Goal: Task Accomplishment & Management: Use online tool/utility

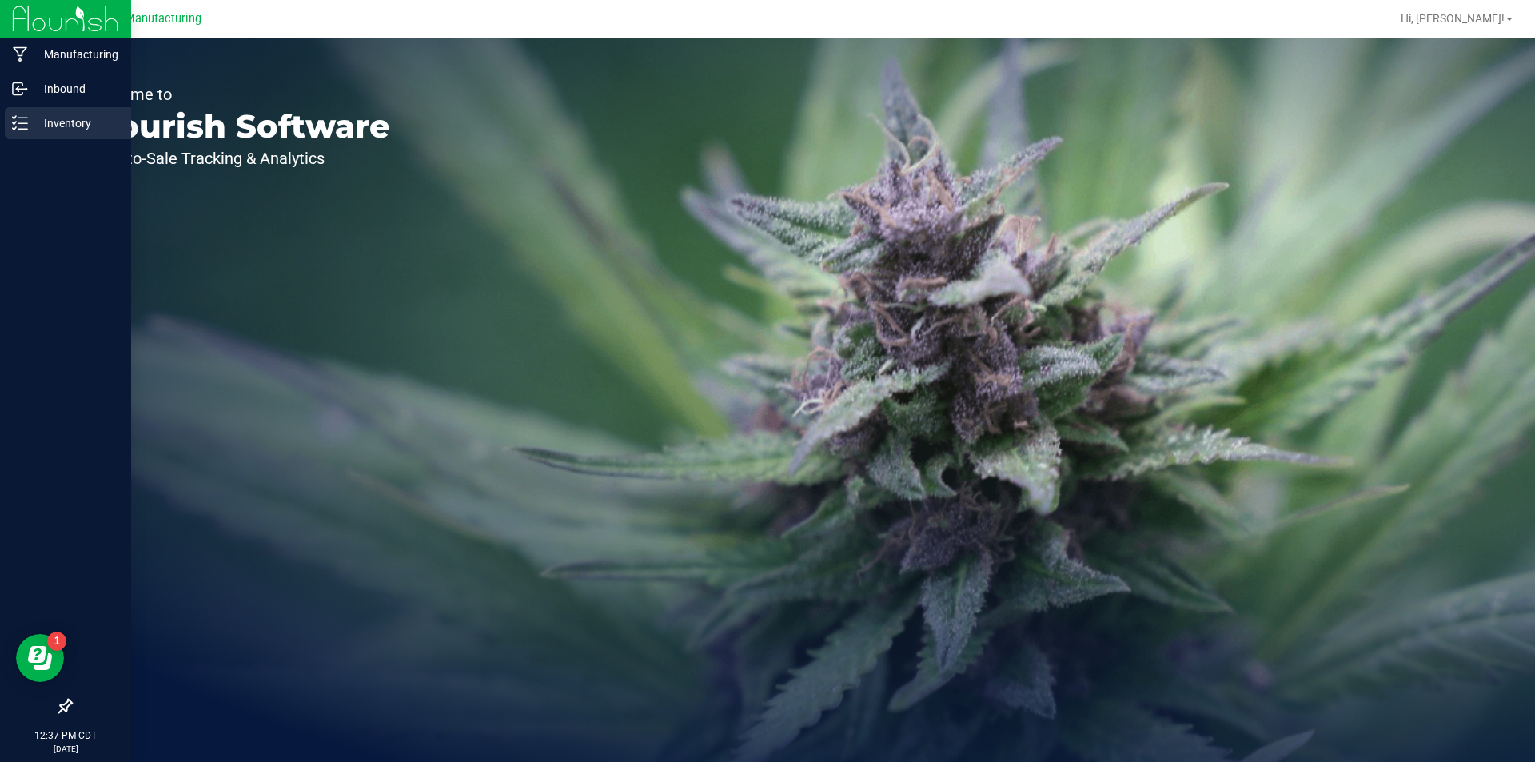
click at [26, 121] on icon at bounding box center [20, 123] width 16 height 16
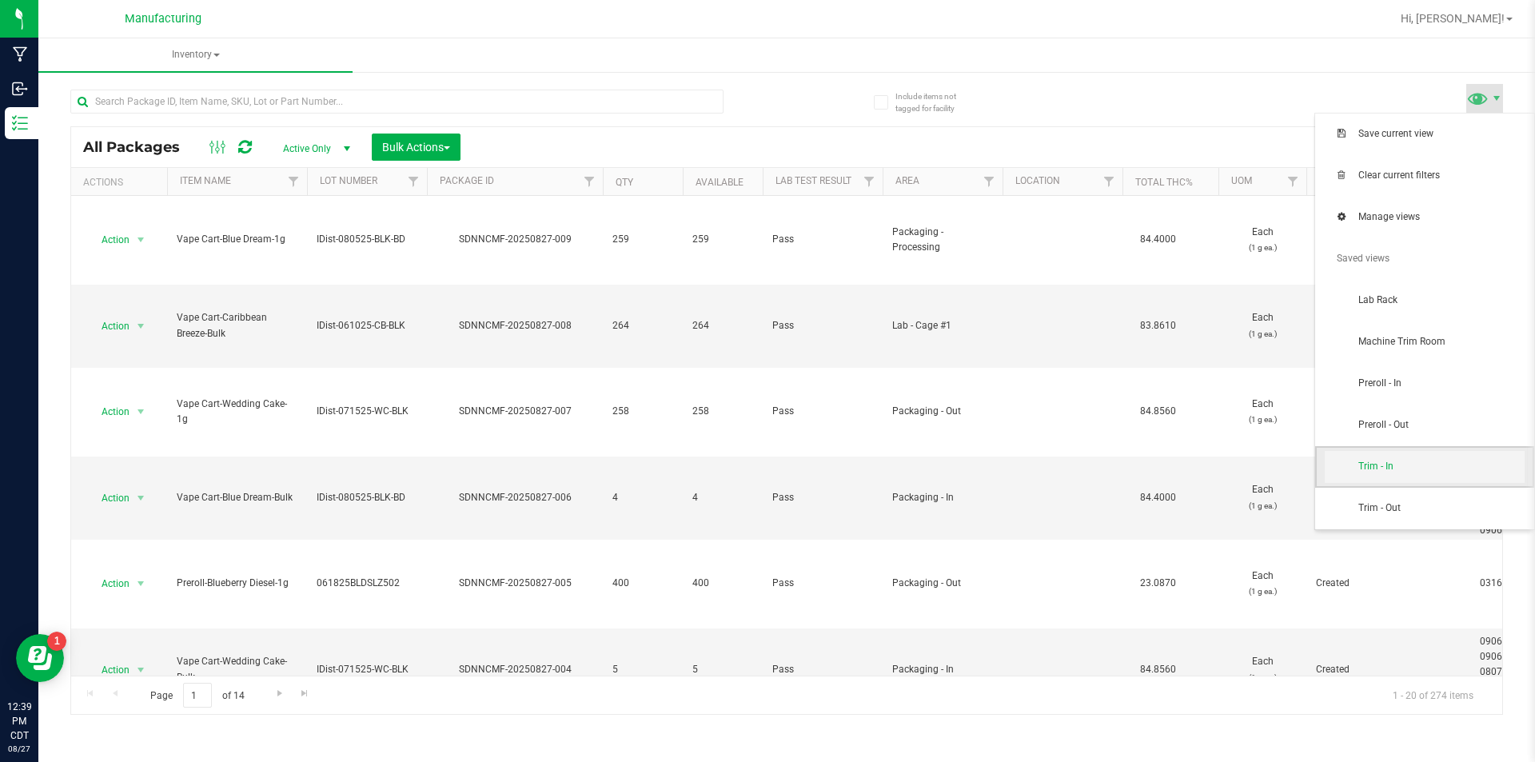
click at [1425, 463] on span "Trim - In" at bounding box center [1442, 467] width 166 height 14
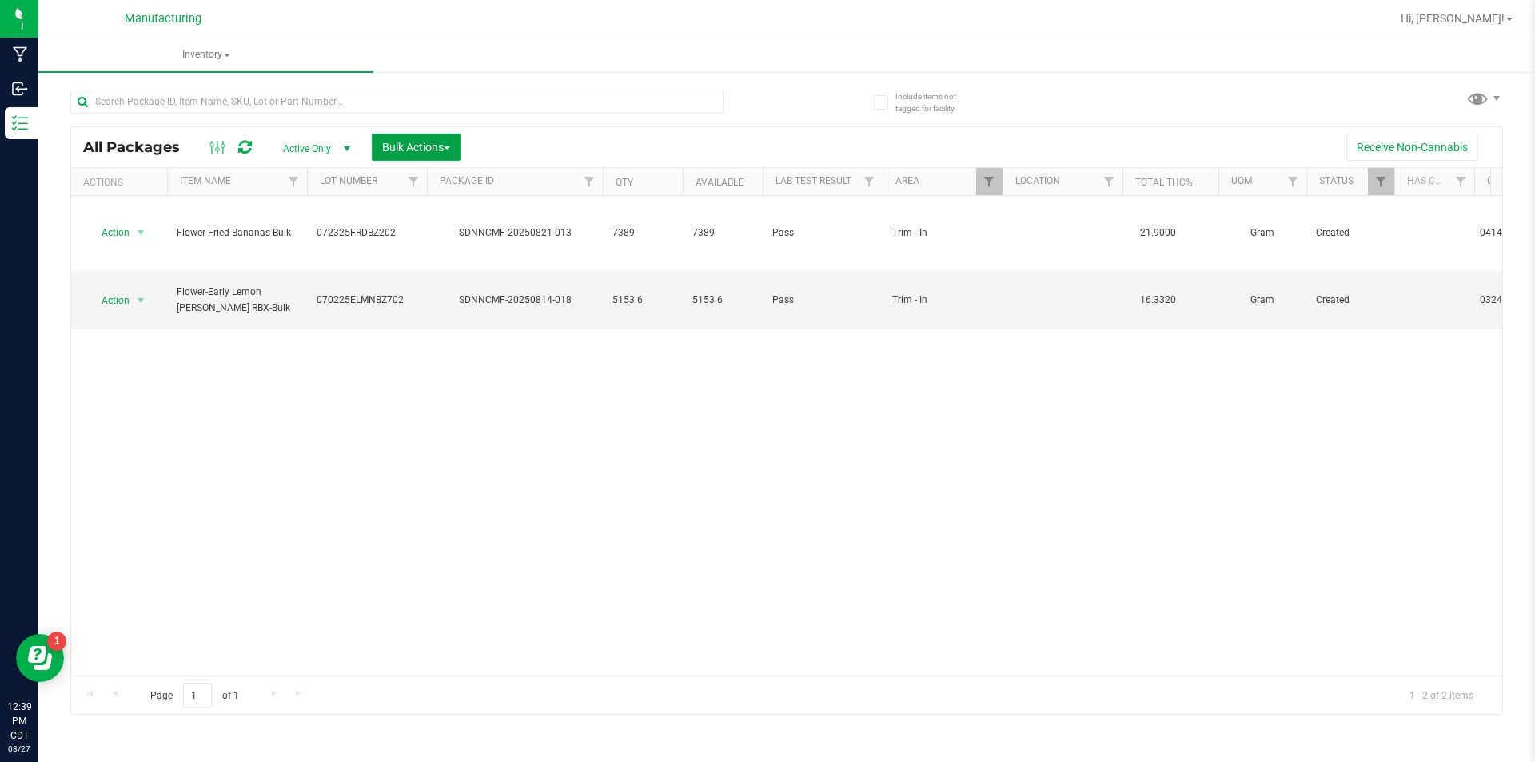
click at [421, 134] on button "Bulk Actions" at bounding box center [416, 147] width 89 height 27
click at [428, 182] on div at bounding box center [427, 182] width 7 height 28
click at [440, 181] on span "Add to manufacturing run" at bounding box center [441, 183] width 121 height 13
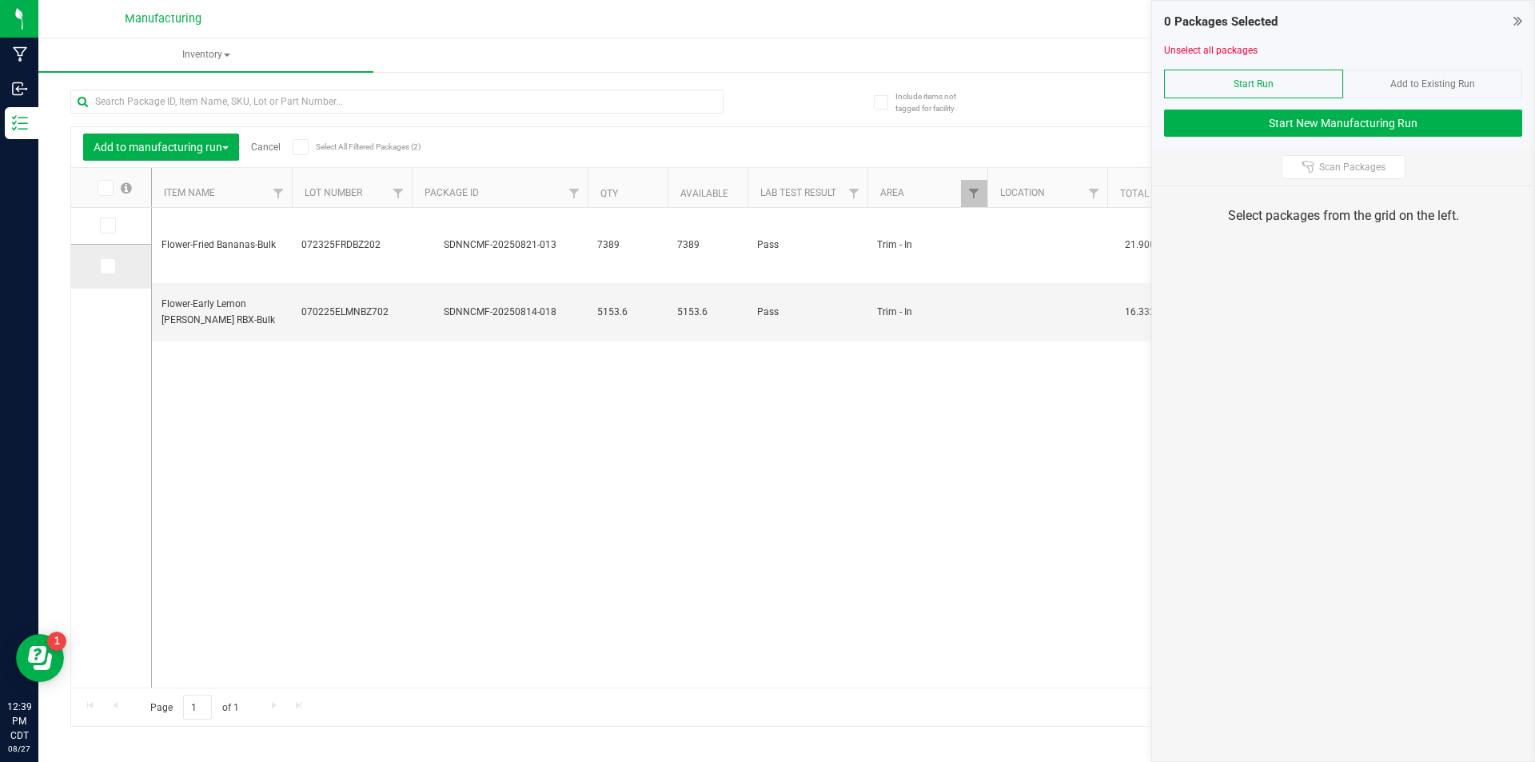
click at [106, 266] on icon at bounding box center [107, 266] width 10 height 0
click at [0, 0] on input "checkbox" at bounding box center [0, 0] width 0 height 0
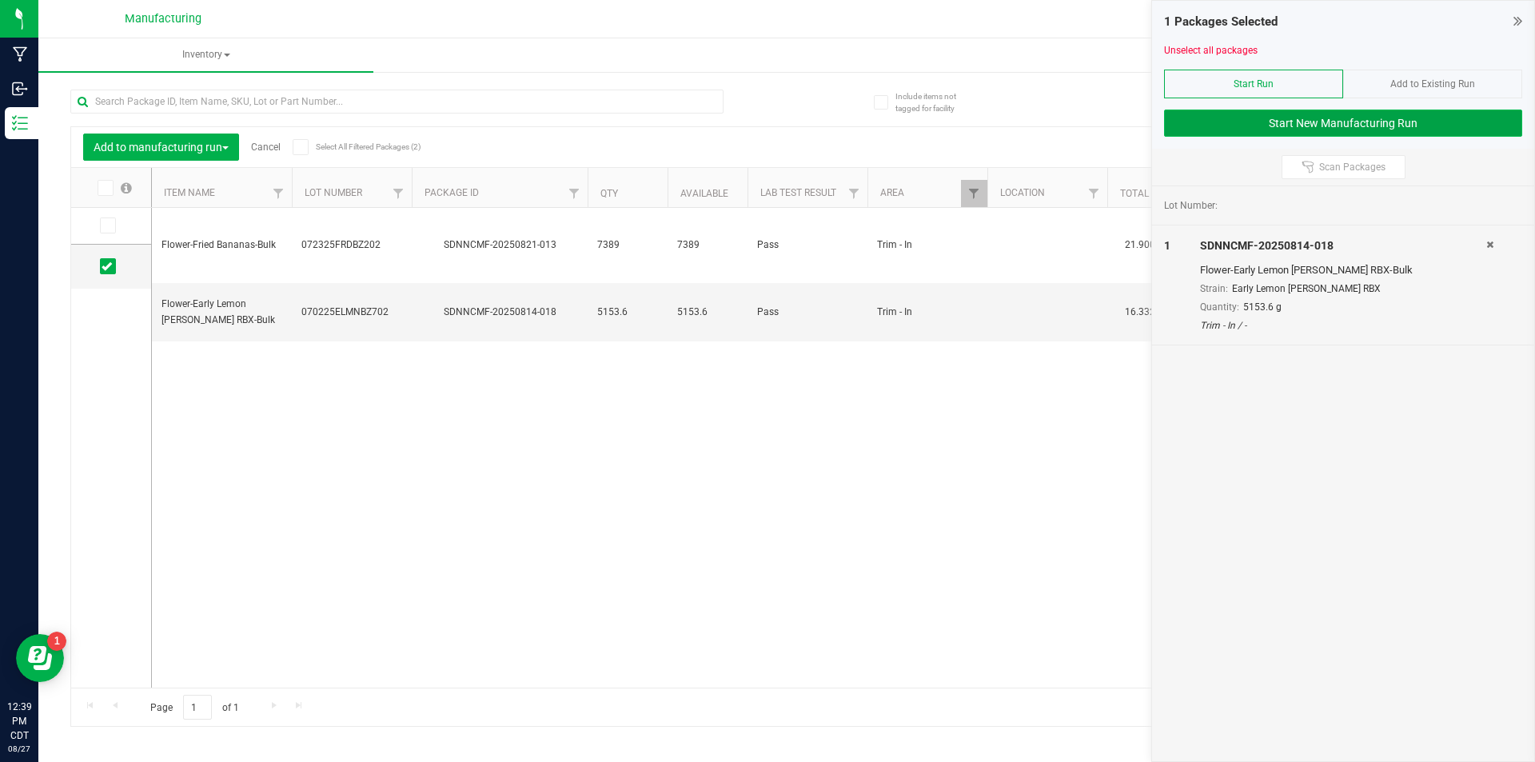
click at [1206, 122] on button "Start New Manufacturing Run" at bounding box center [1343, 123] width 358 height 27
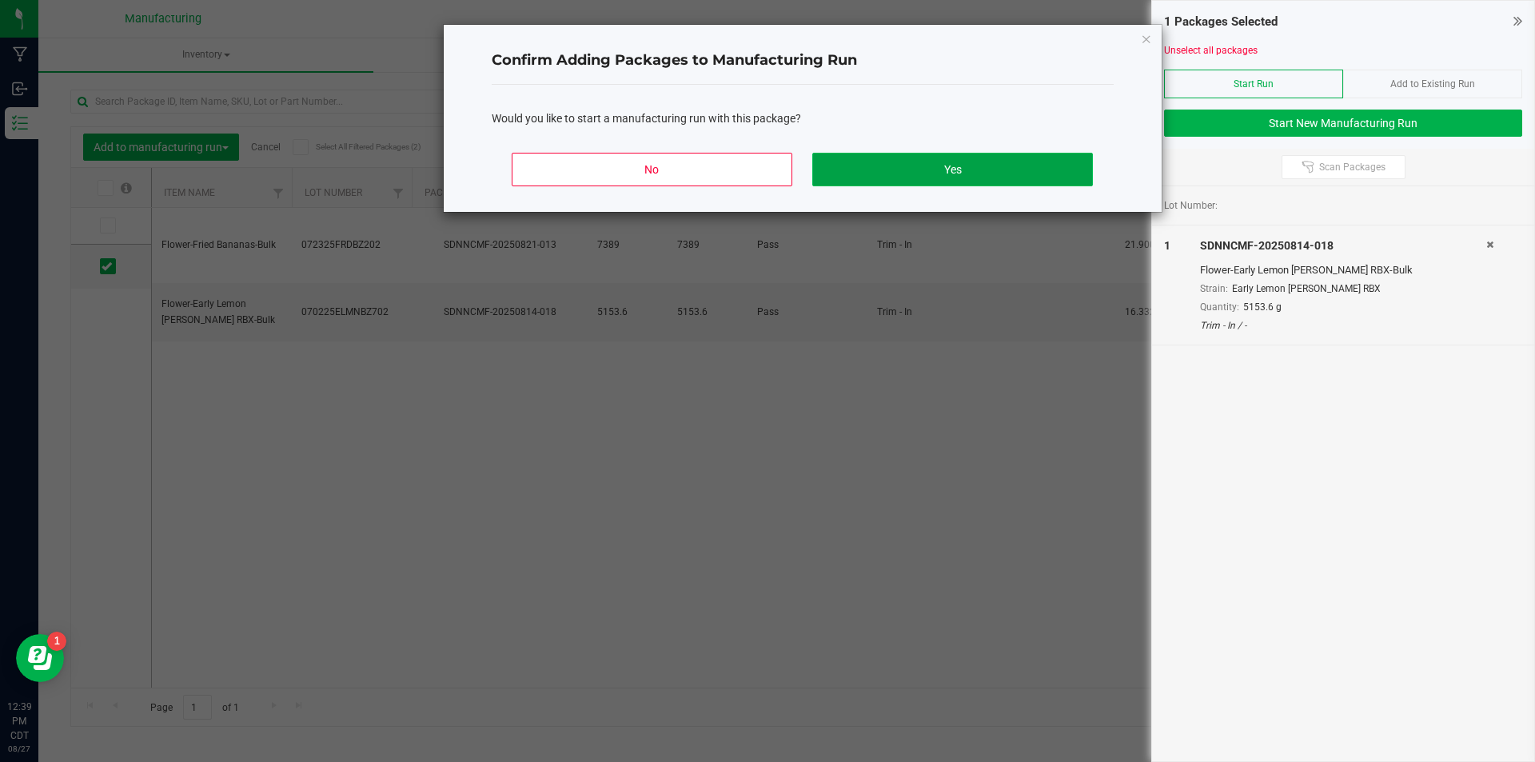
click at [943, 165] on button "Yes" at bounding box center [952, 170] width 280 height 34
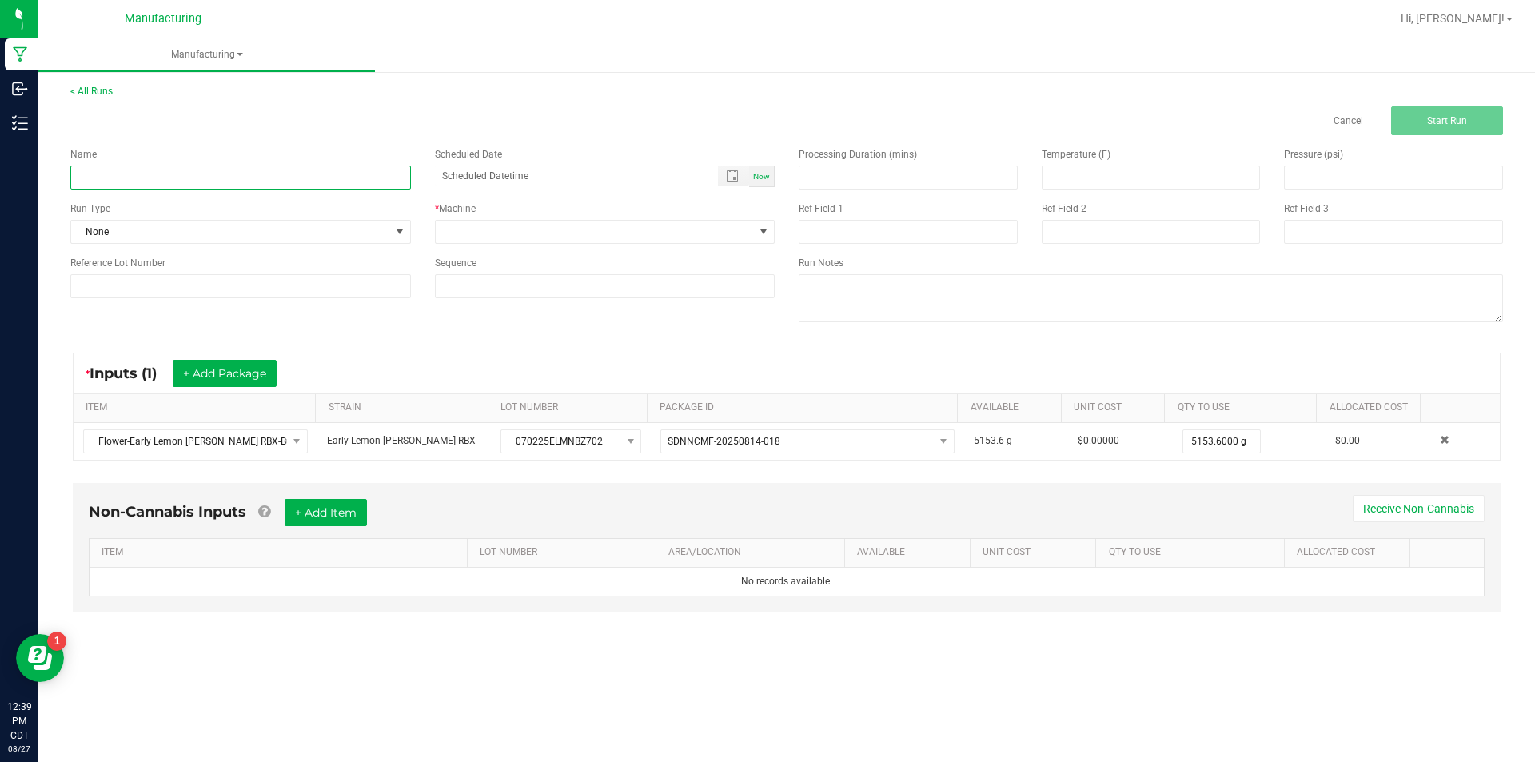
click at [303, 178] on input at bounding box center [240, 178] width 341 height 24
type input "082725 EARLY LEMON [PERSON_NAME]"
click at [397, 229] on span at bounding box center [399, 231] width 13 height 13
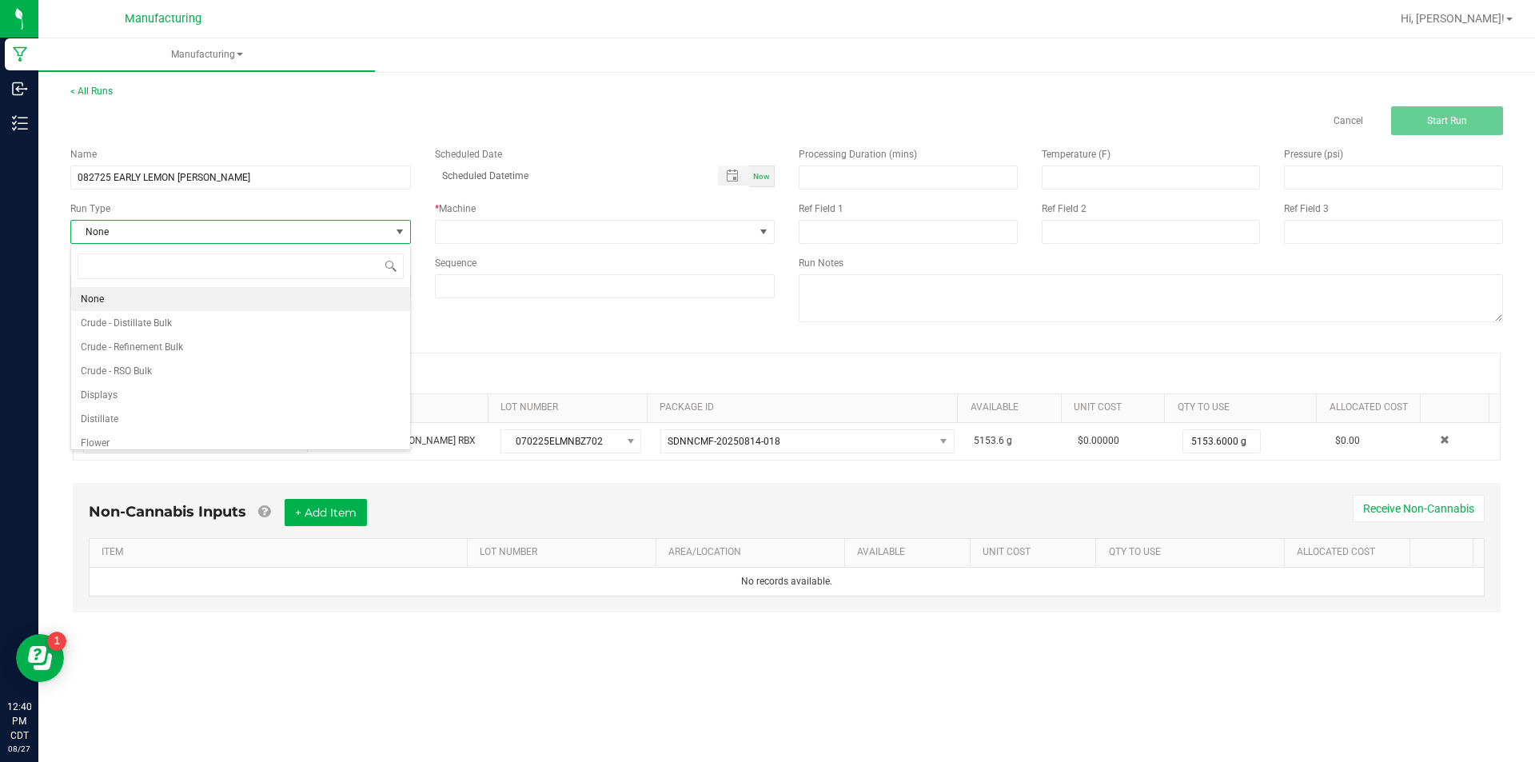
scroll to position [24, 340]
click at [293, 437] on li "Flower" at bounding box center [240, 443] width 339 height 24
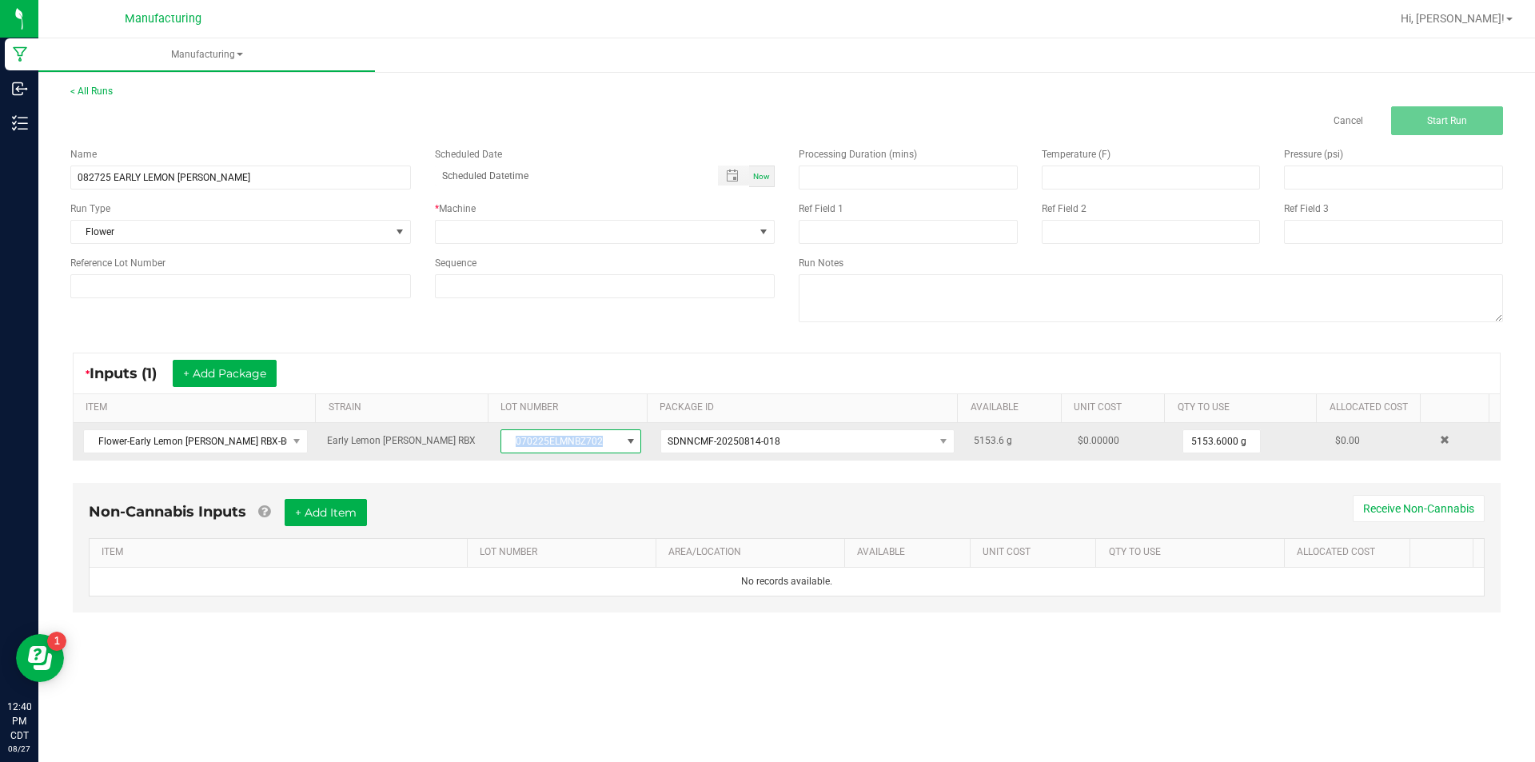
drag, startPoint x: 505, startPoint y: 441, endPoint x: 614, endPoint y: 449, distance: 109.8
click at [614, 449] on span "070225ELMNBZ702" at bounding box center [560, 441] width 119 height 22
drag, startPoint x: 508, startPoint y: 443, endPoint x: 597, endPoint y: 442, distance: 89.6
click at [597, 442] on span "070225ELMNBZ702" at bounding box center [560, 441] width 119 height 22
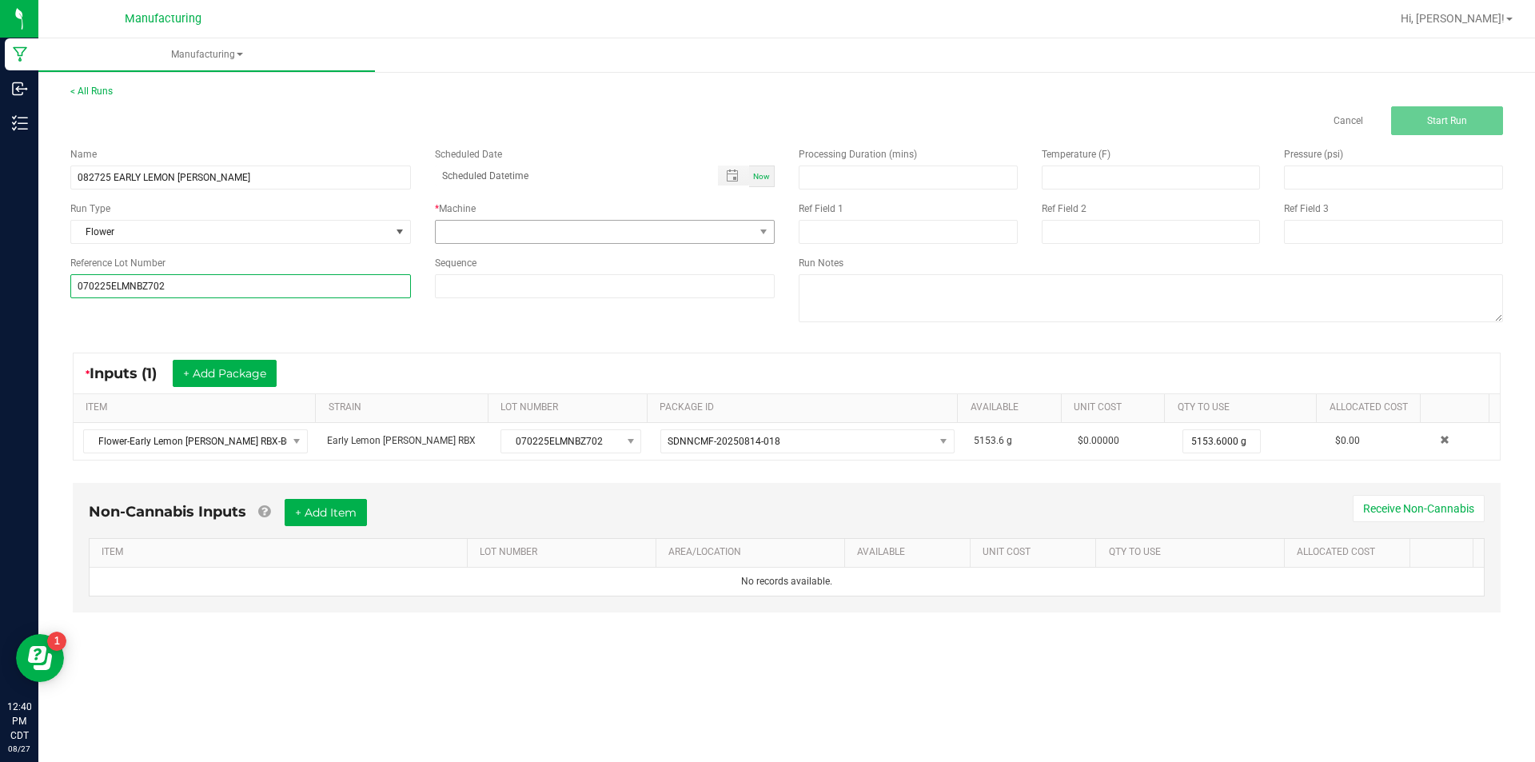
type input "070225ELMNBZ702"
click at [765, 225] on span at bounding box center [764, 232] width 20 height 22
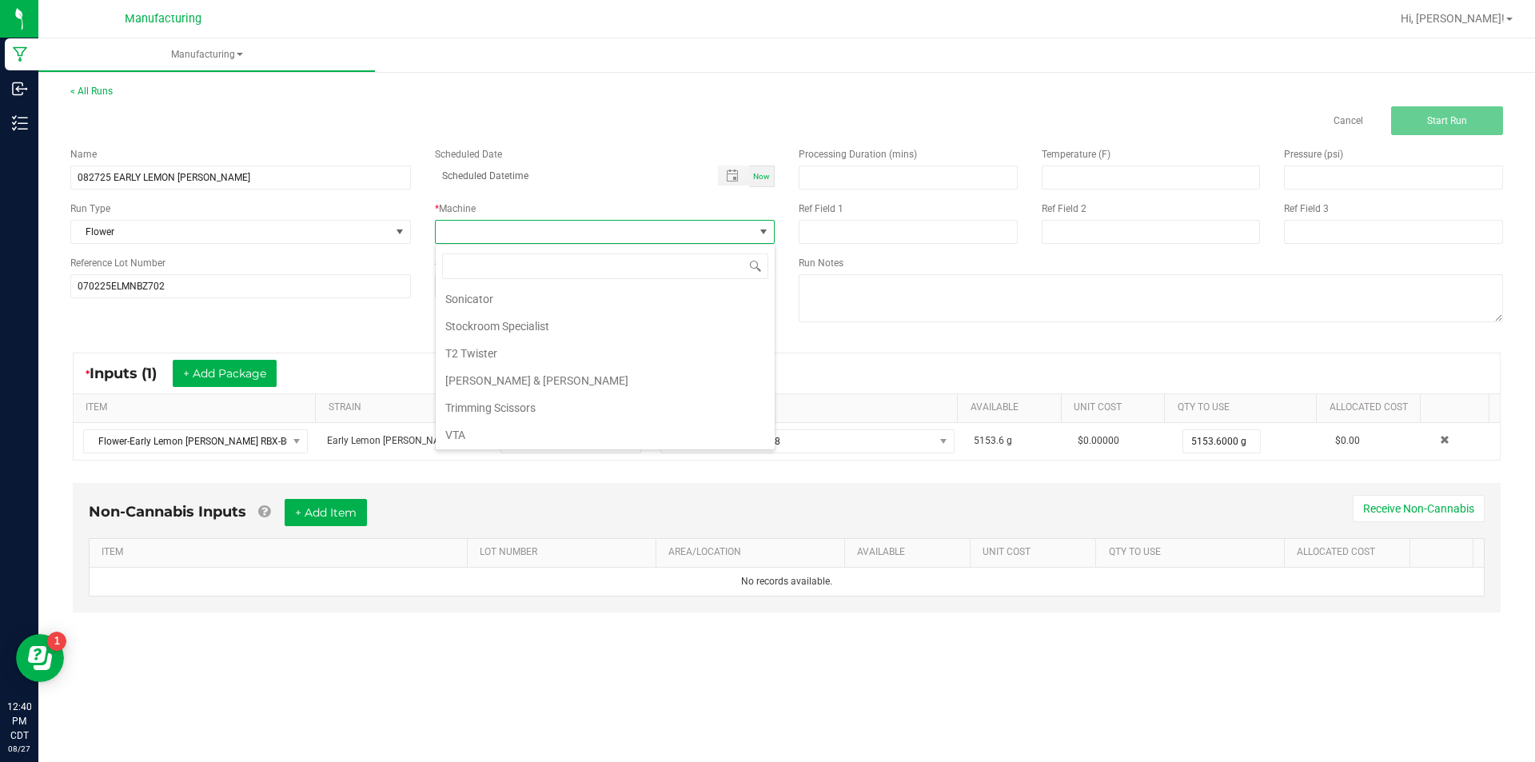
scroll to position [248, 0]
click at [652, 401] on li "Trimming Scissors" at bounding box center [605, 406] width 339 height 27
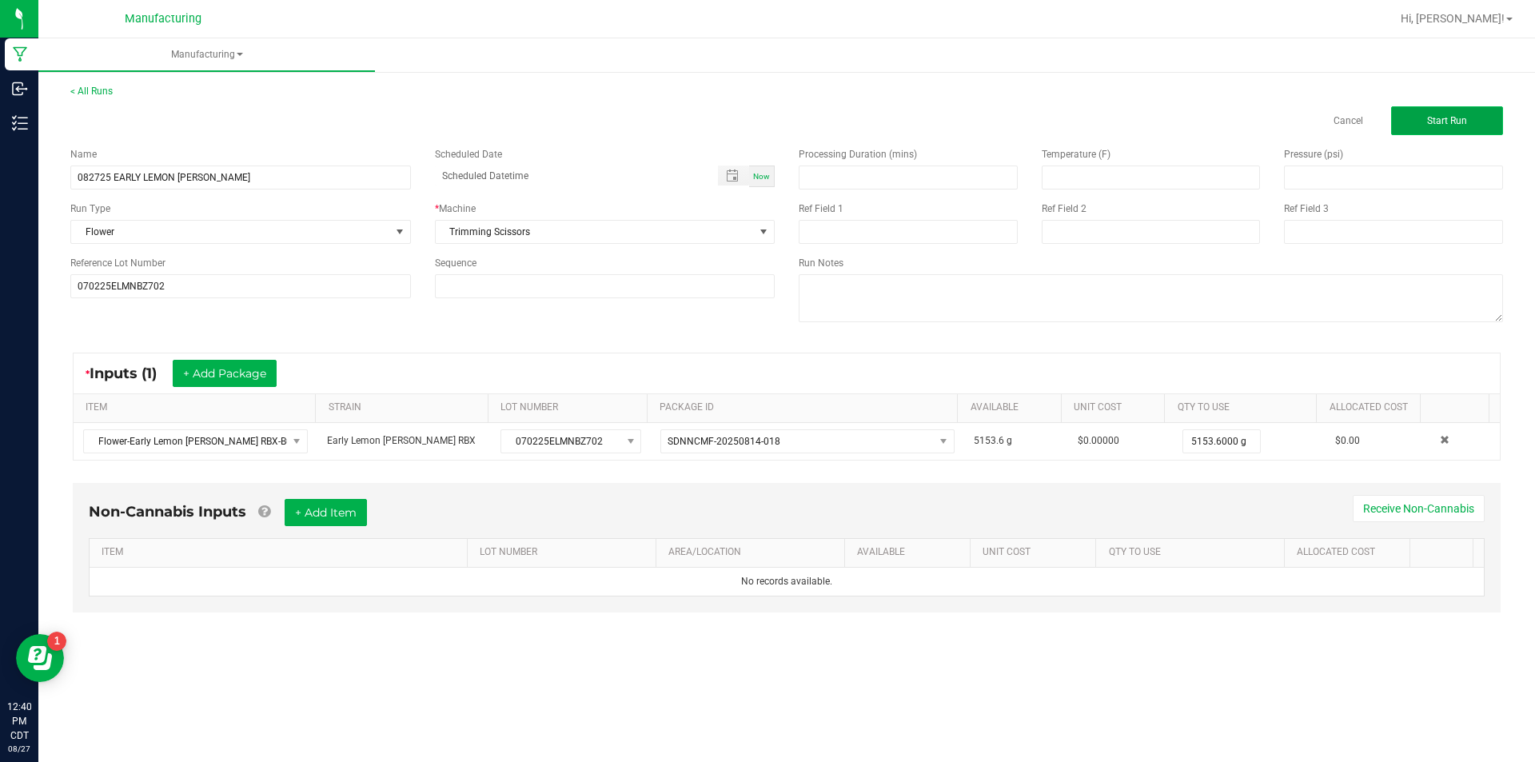
click at [1450, 118] on span "Start Run" at bounding box center [1447, 120] width 40 height 11
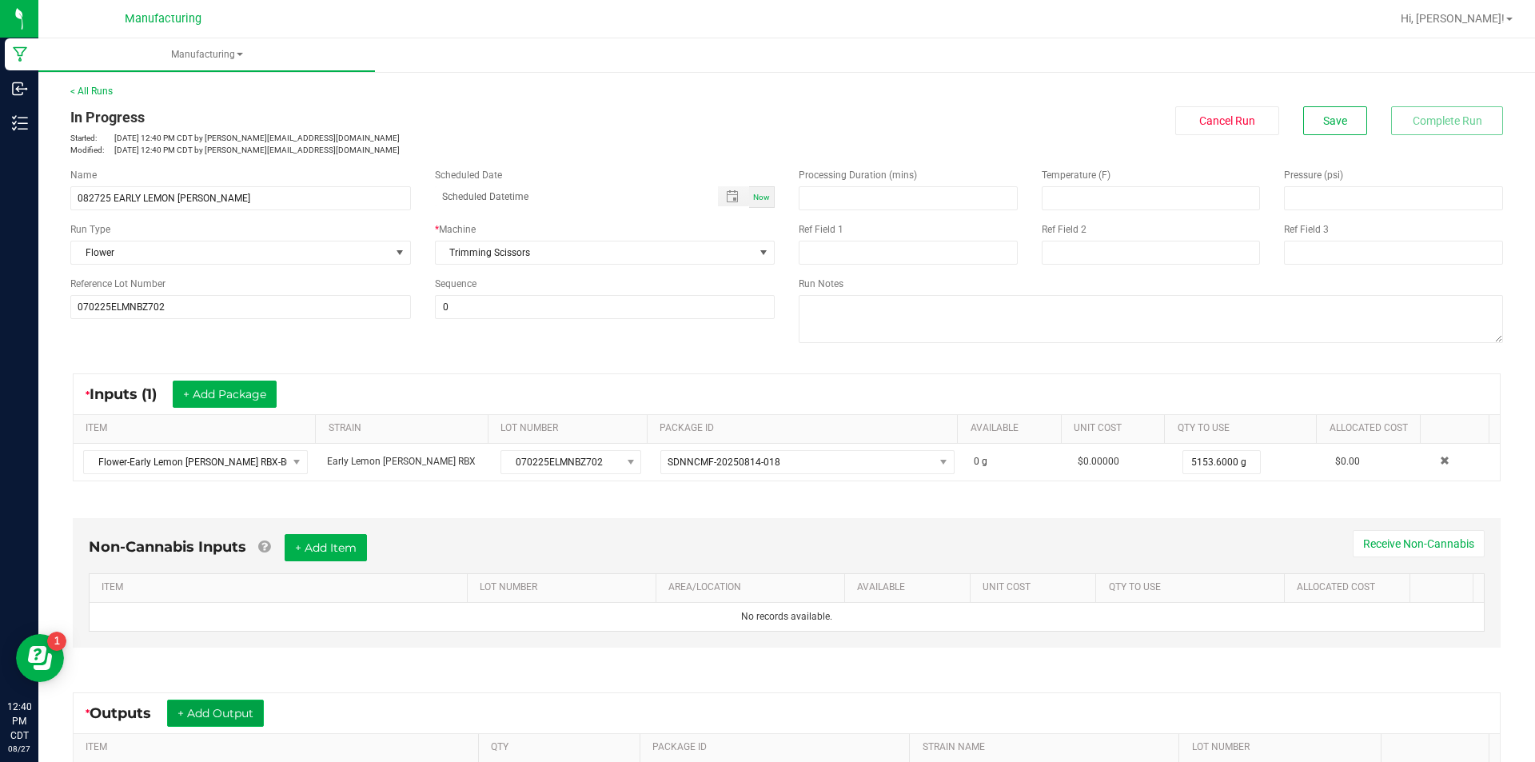
click at [237, 711] on button "+ Add Output" at bounding box center [215, 713] width 97 height 27
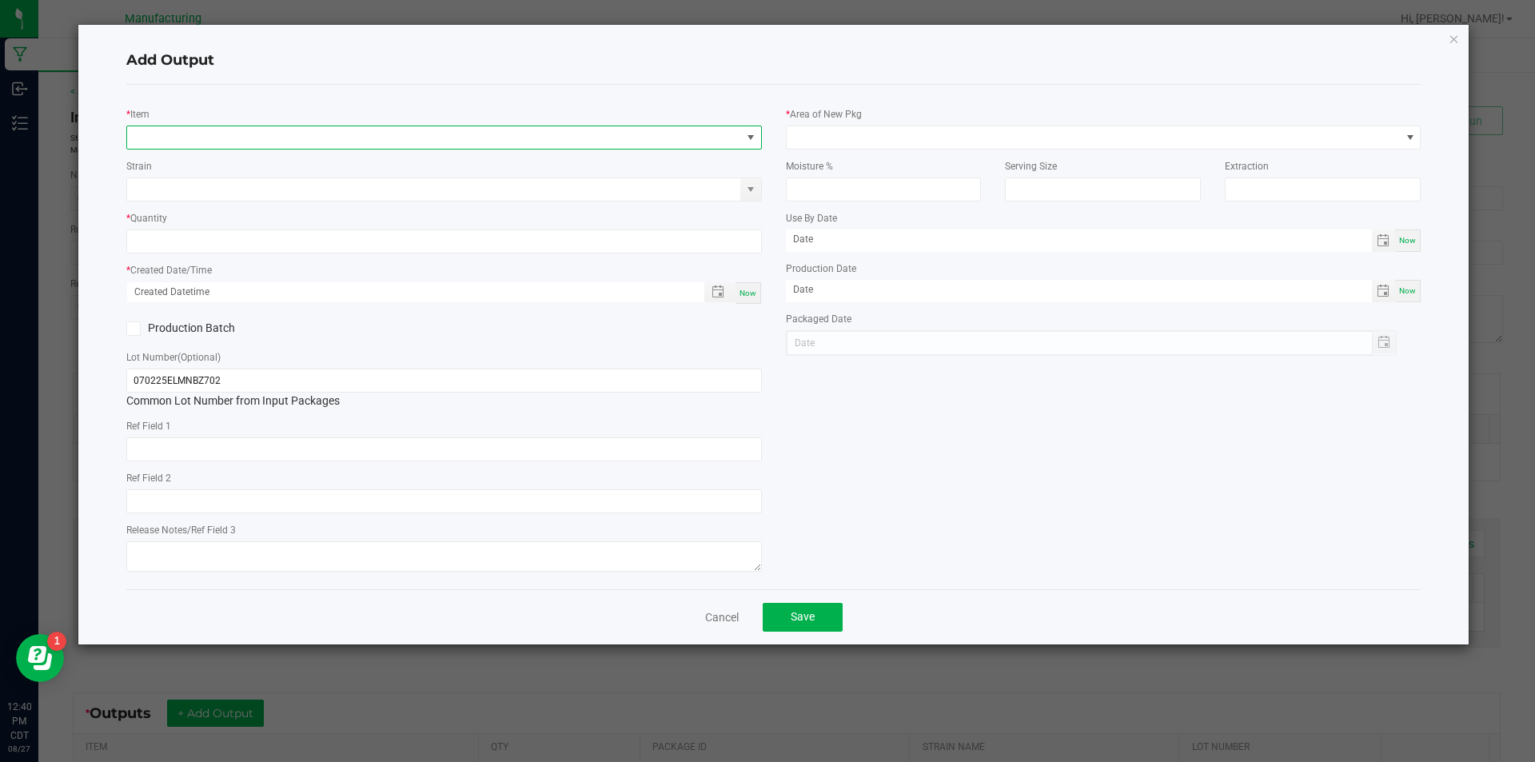
click at [478, 132] on span "NO DATA FOUND" at bounding box center [434, 137] width 614 height 22
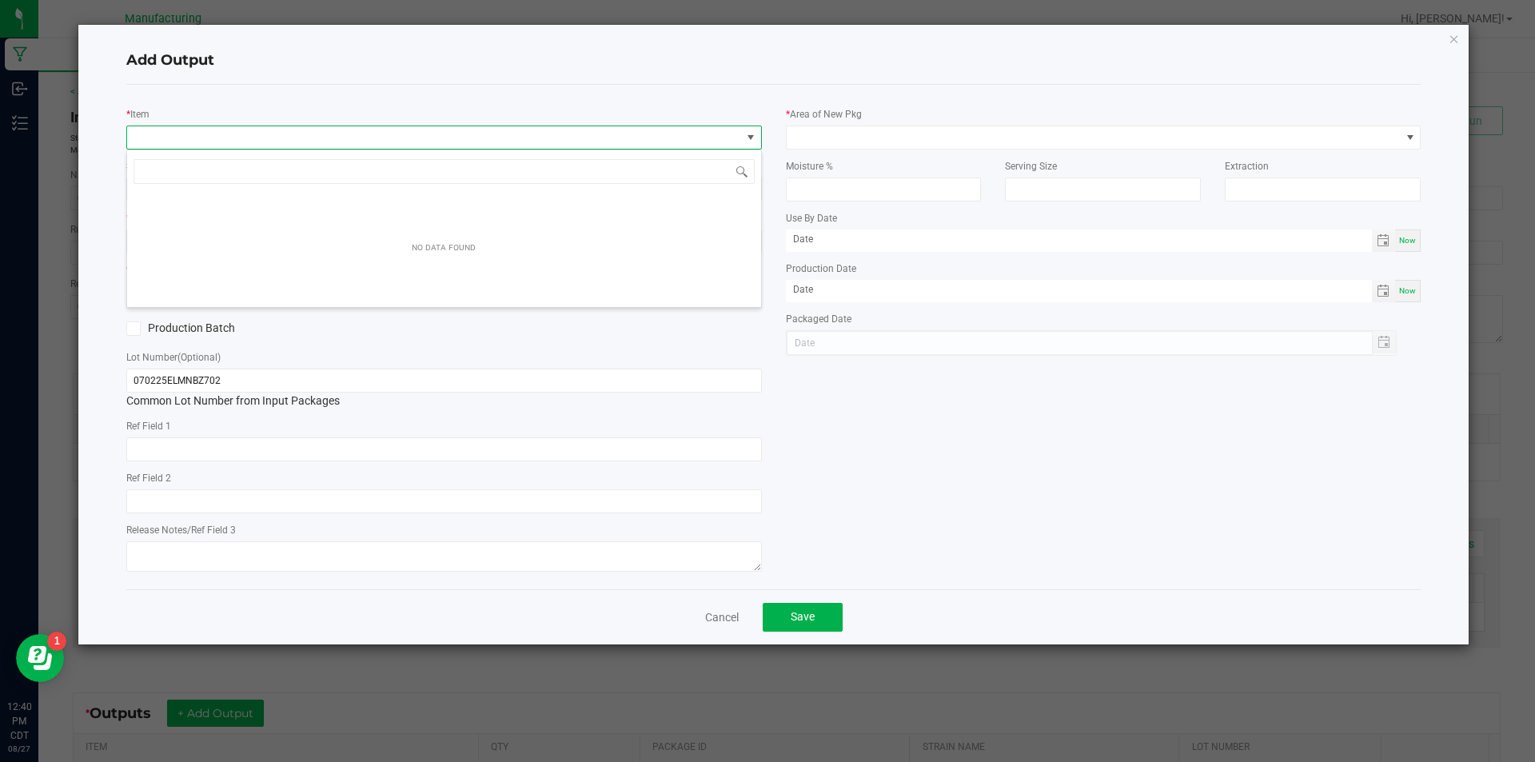
scroll to position [24, 636]
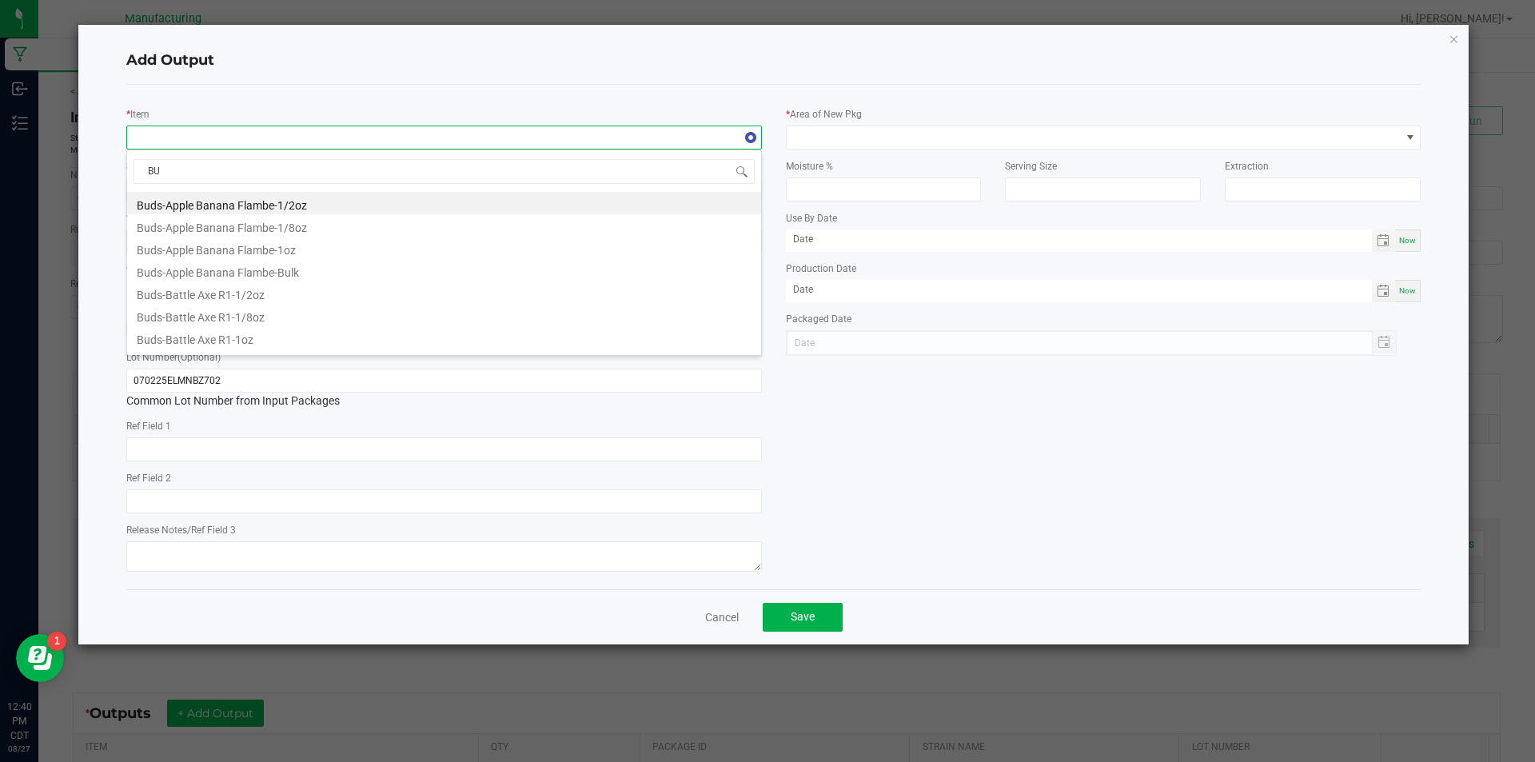
type input "B"
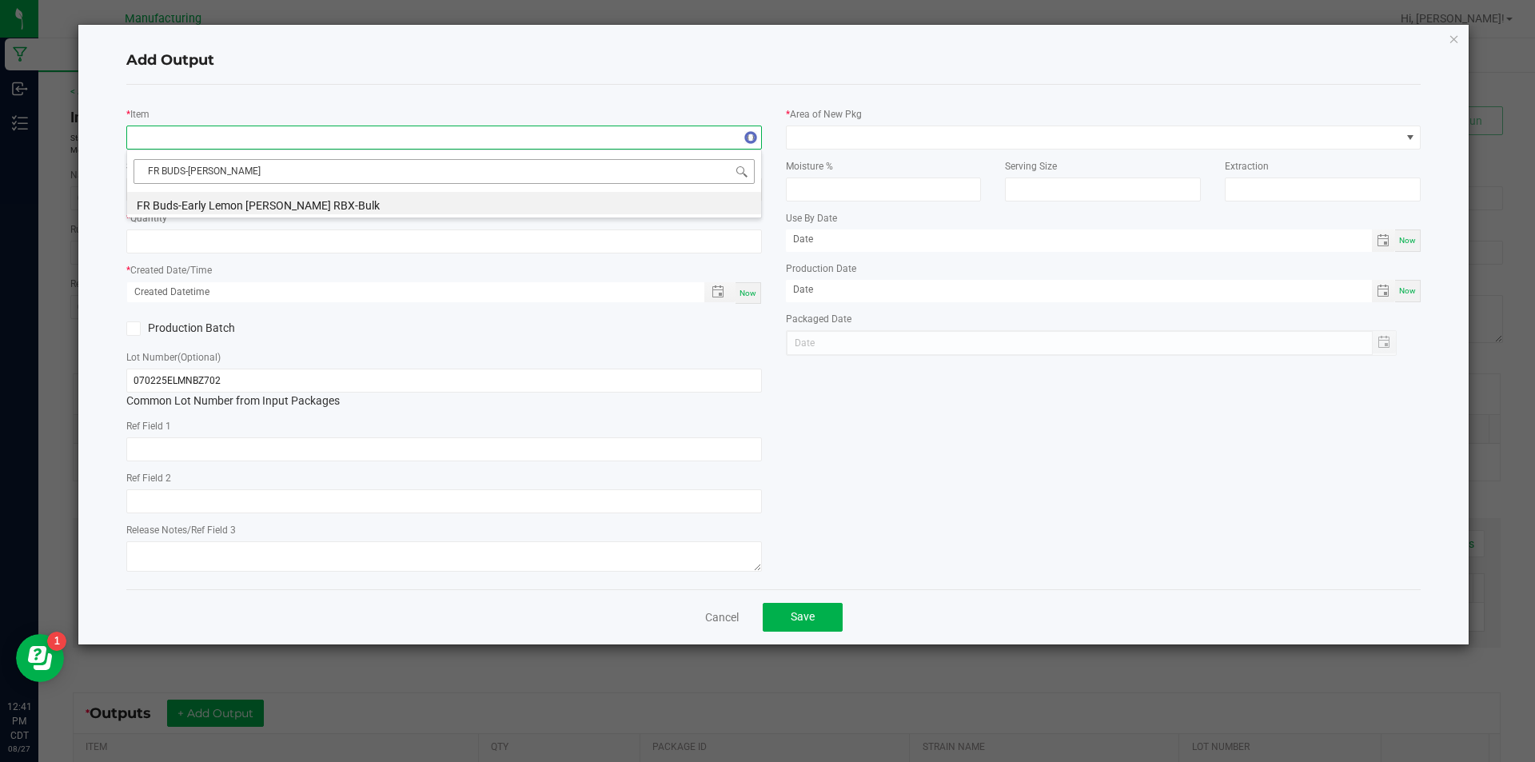
type input "FR BUDS-EARLY"
click at [334, 200] on li "FR Buds-Early Lemon [PERSON_NAME] RBX-Bulk" at bounding box center [444, 203] width 634 height 22
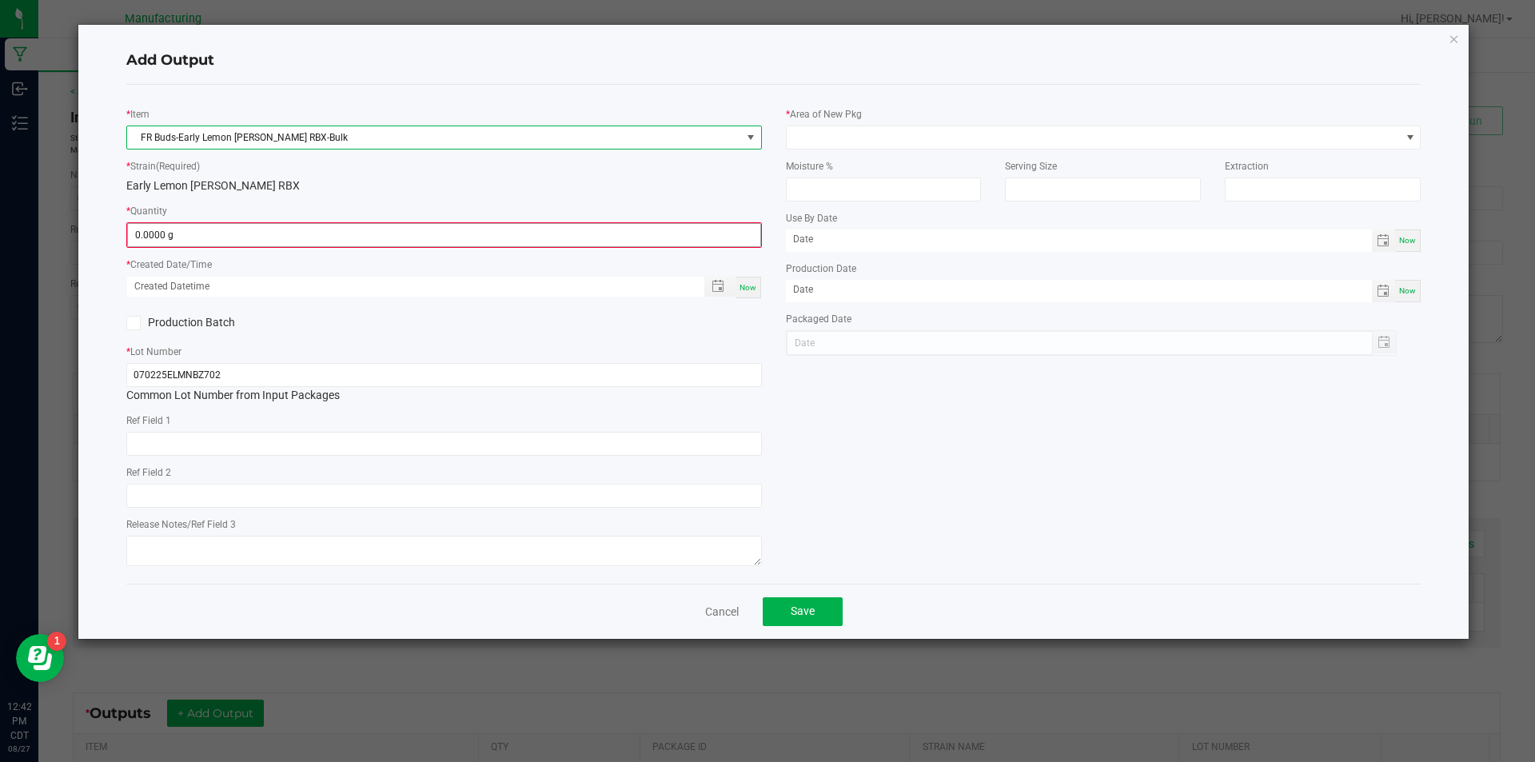
type input "0"
click at [229, 241] on input "0" at bounding box center [444, 235] width 633 height 22
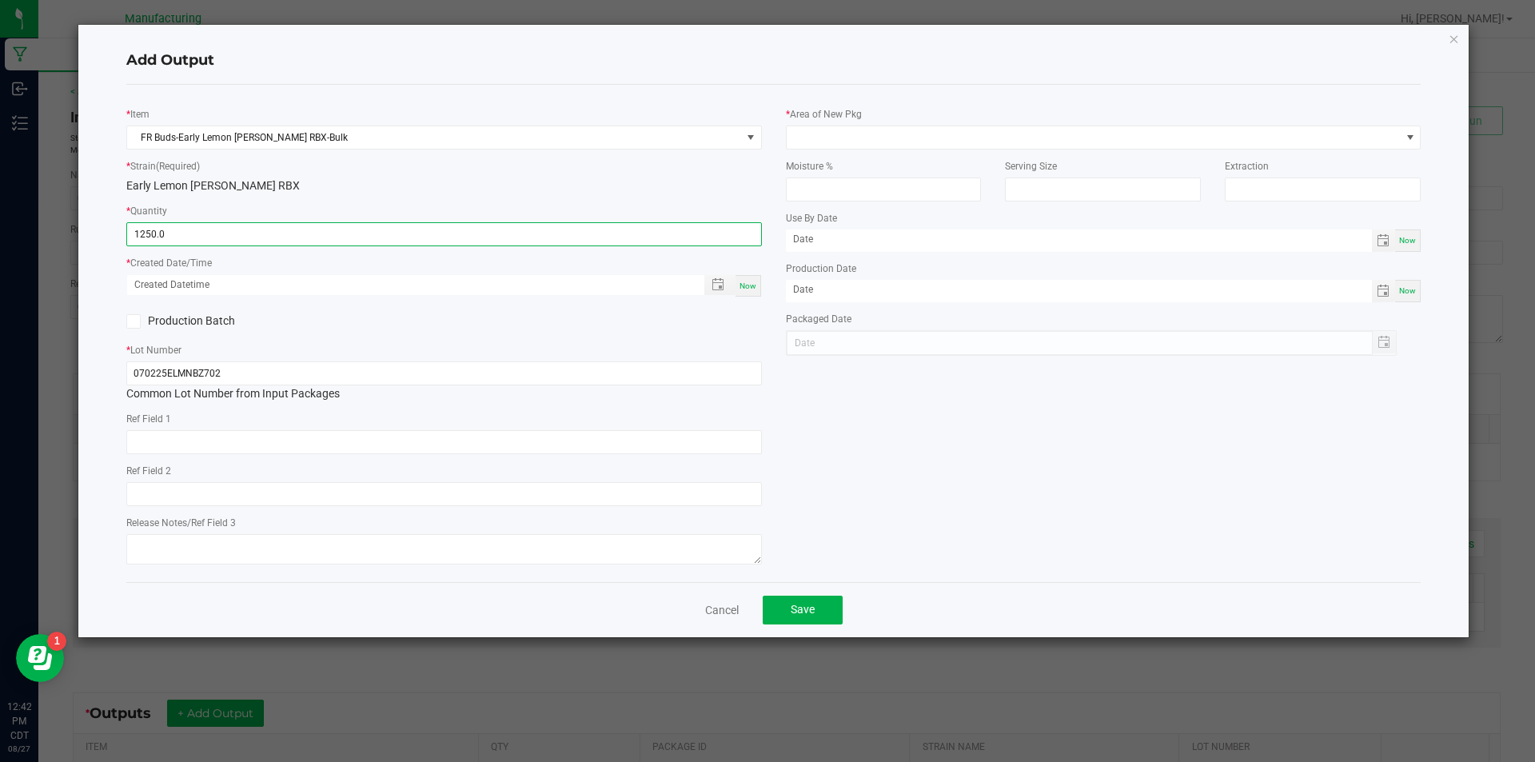
type input "1250.0000 g"
click at [747, 279] on div "Now" at bounding box center [749, 286] width 26 height 22
type input "[DATE] 12:42 PM"
type input "[DATE]"
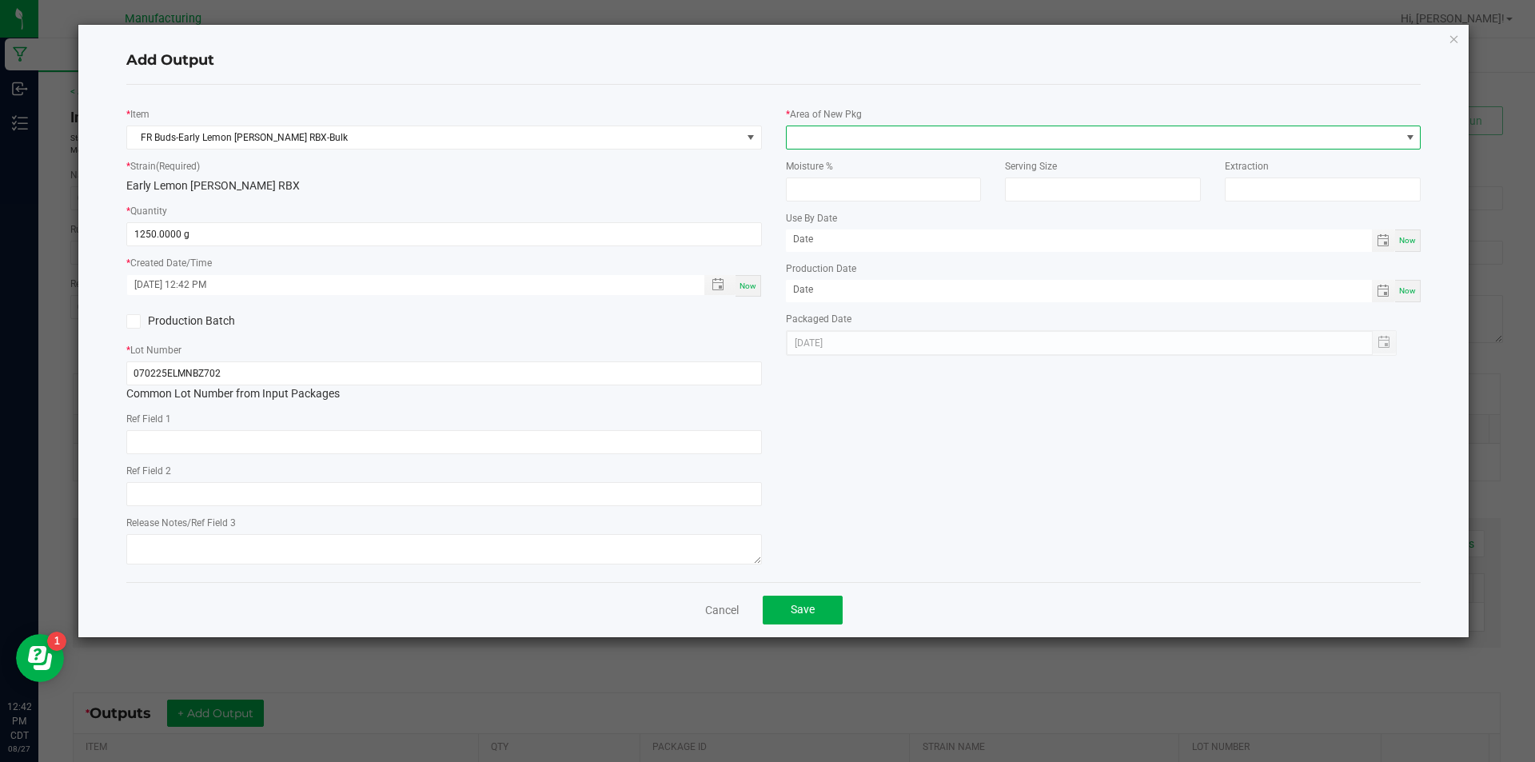
click at [1411, 133] on span at bounding box center [1410, 137] width 13 height 13
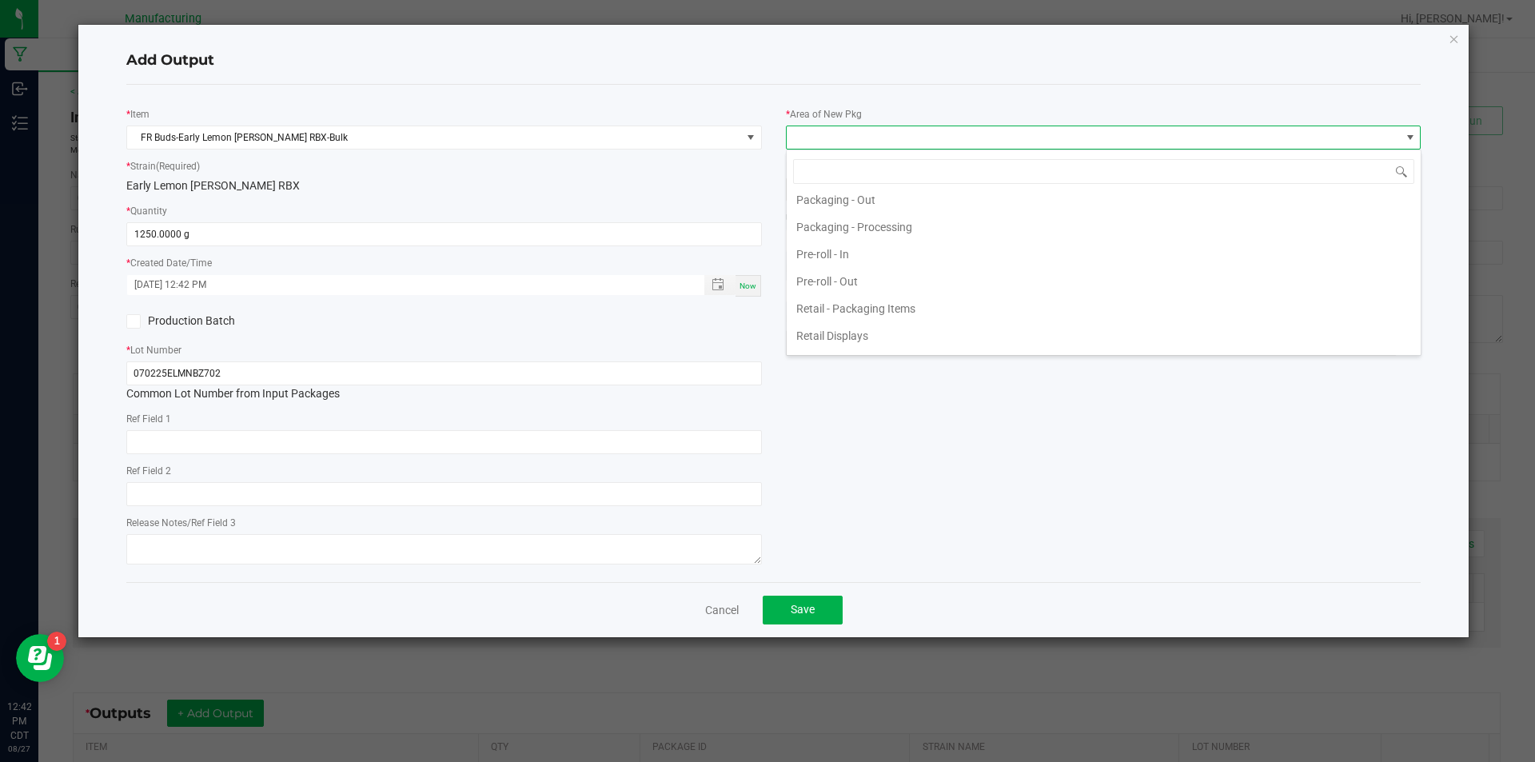
scroll to position [560, 0]
click at [1168, 240] on li "Pre-roll - Out" at bounding box center [1104, 243] width 634 height 27
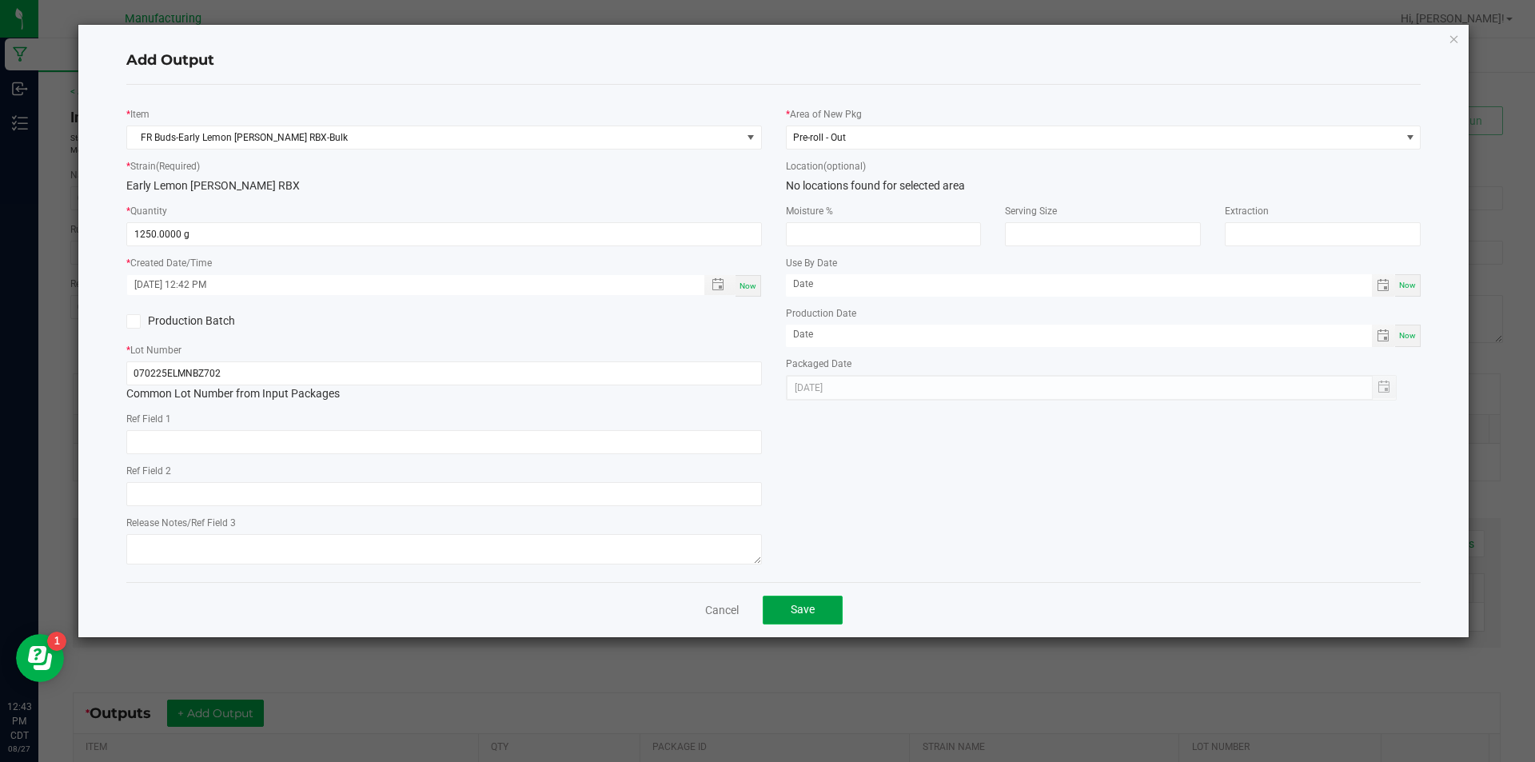
click at [801, 608] on span "Save" at bounding box center [803, 609] width 24 height 13
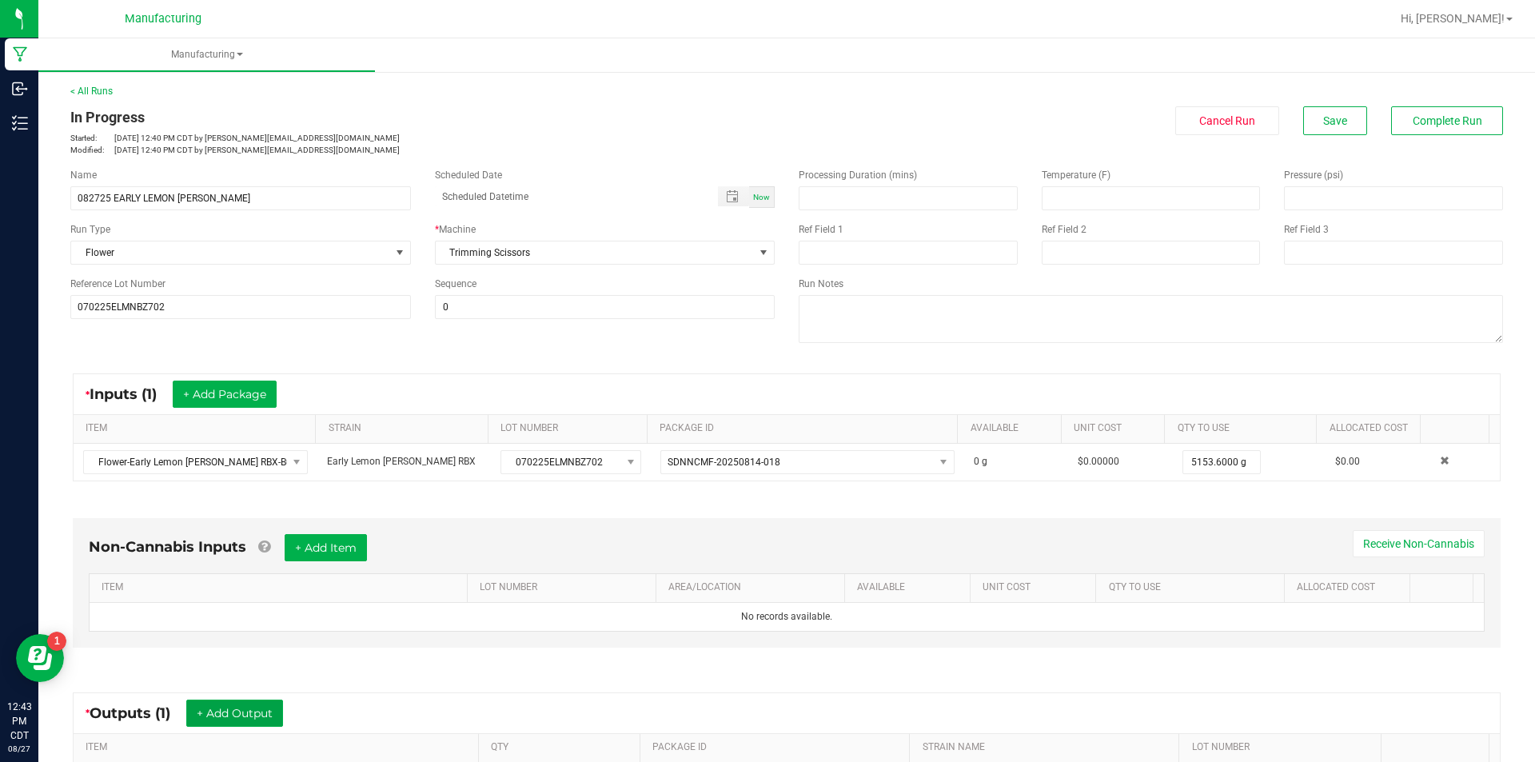
drag, startPoint x: 228, startPoint y: 701, endPoint x: 233, endPoint y: 694, distance: 9.1
click at [233, 697] on div "* Outputs (1) + Add Output" at bounding box center [787, 713] width 1427 height 40
click at [235, 700] on button "+ Add Output" at bounding box center [234, 713] width 97 height 27
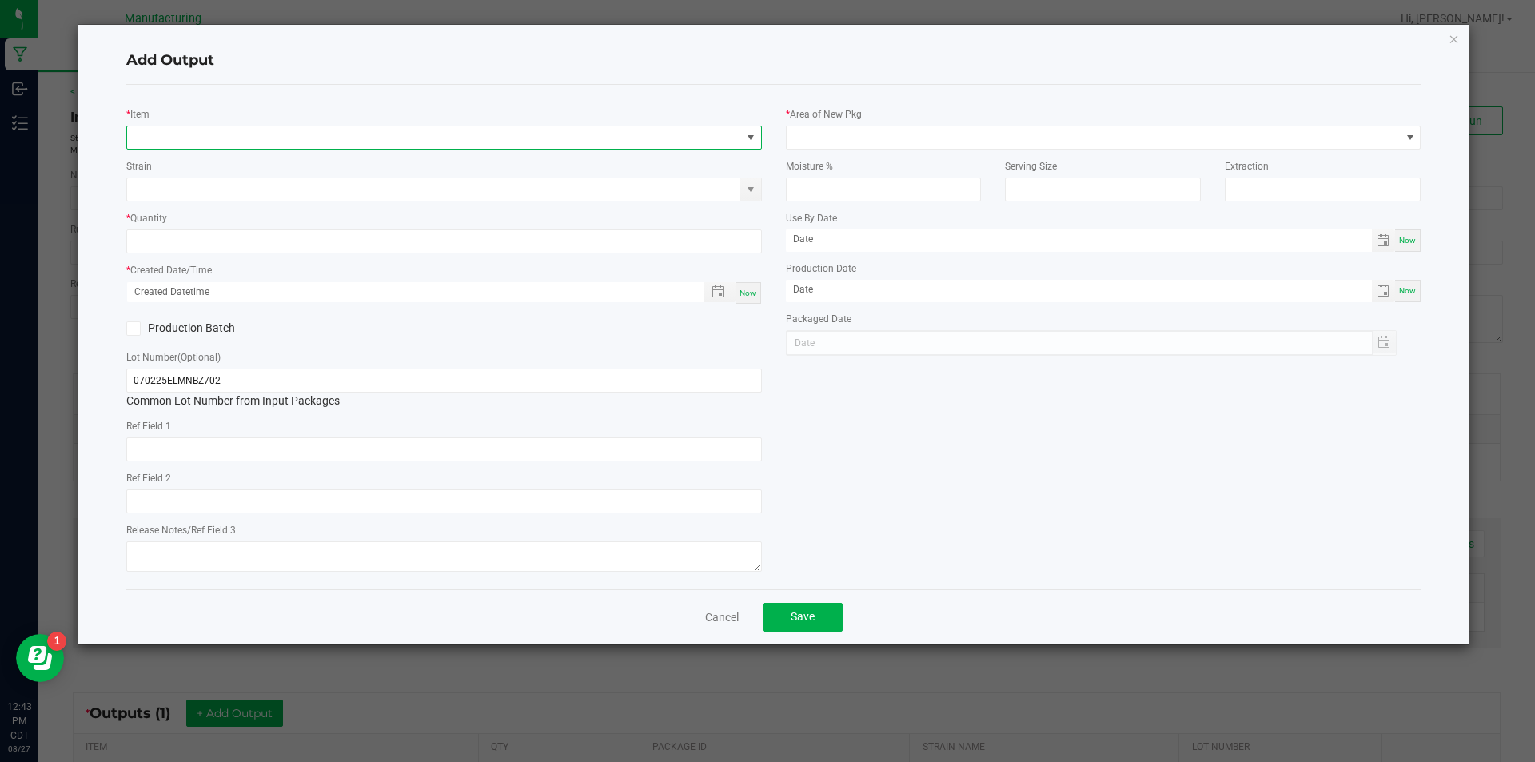
click at [268, 135] on span "NO DATA FOUND" at bounding box center [434, 137] width 614 height 22
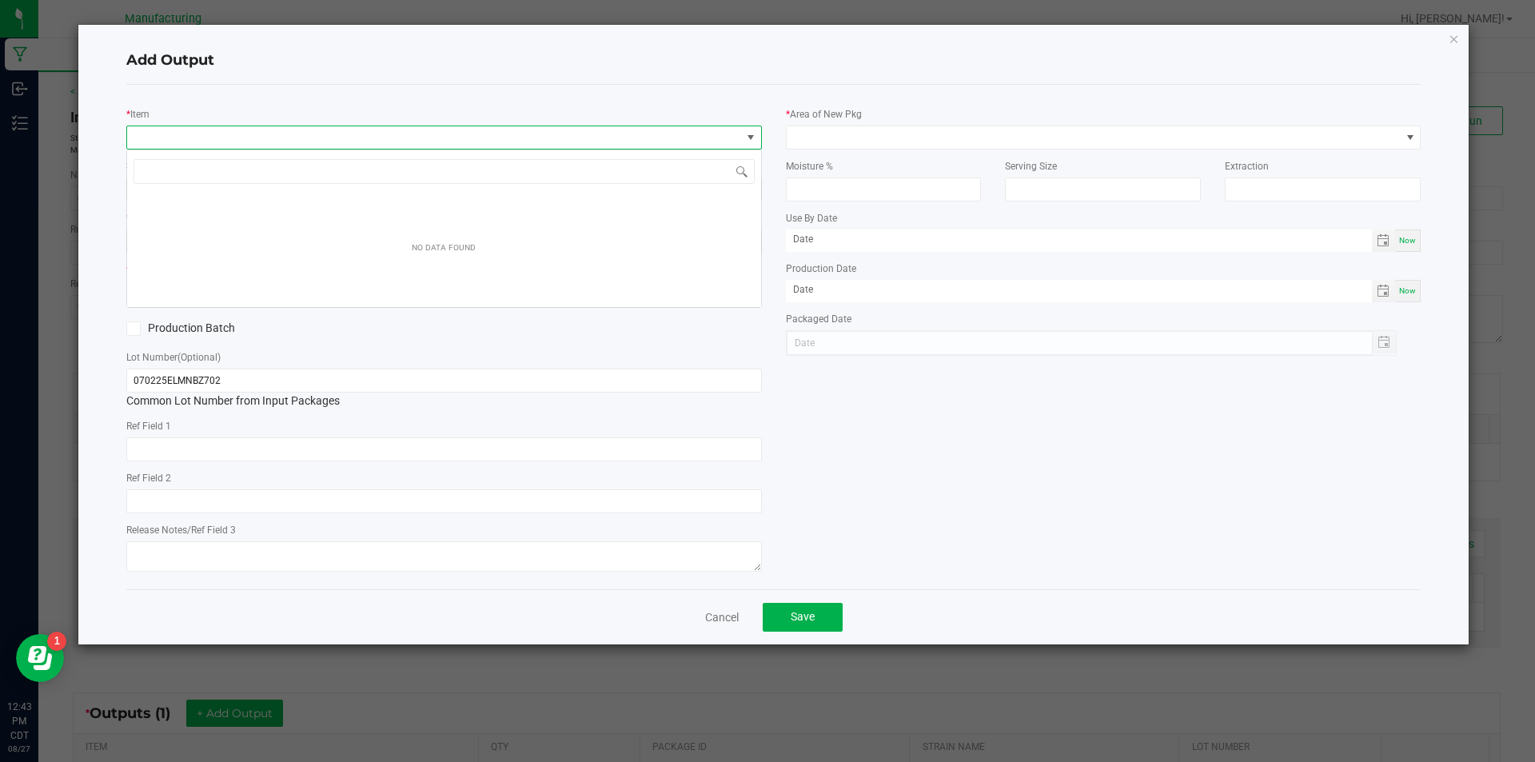
scroll to position [24, 636]
click at [312, 173] on input "FLOWER--EARLY LEMON [PERSON_NAME]" at bounding box center [444, 171] width 621 height 25
type input "F"
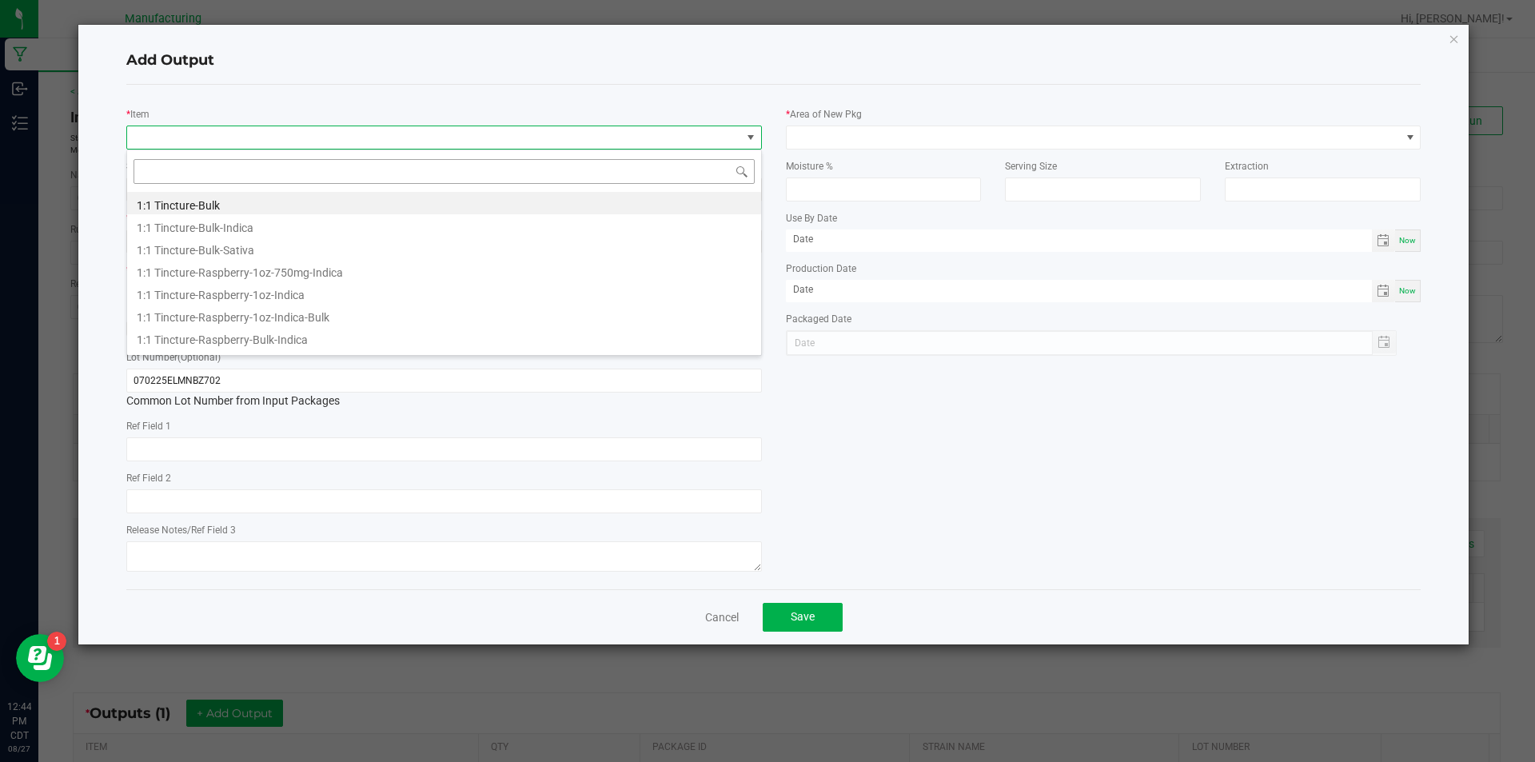
click at [271, 171] on input at bounding box center [444, 171] width 621 height 25
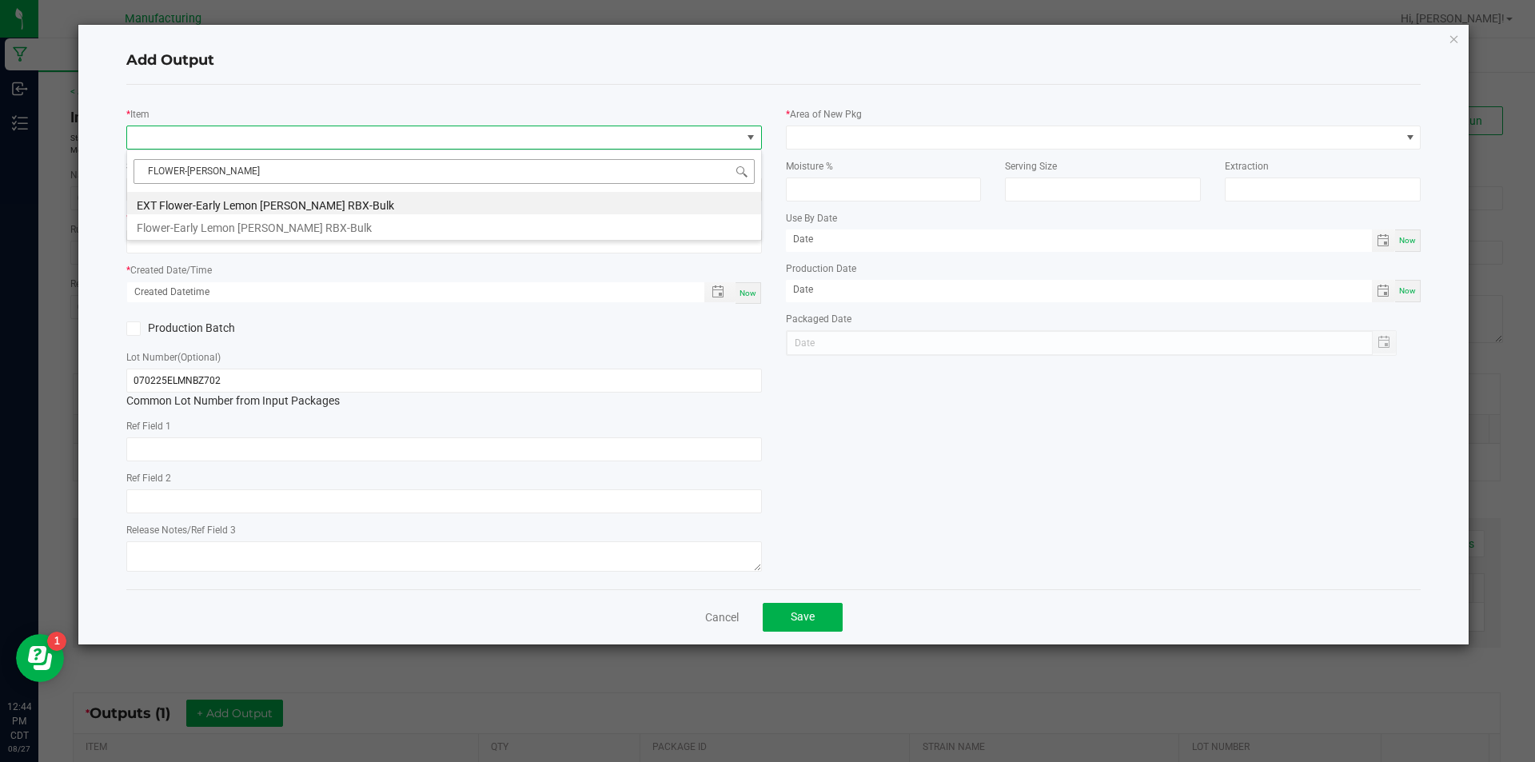
type input "FLOWER-EARLY"
click at [325, 224] on li "Flower-Early Lemon [PERSON_NAME] RBX-Bulk" at bounding box center [444, 225] width 634 height 22
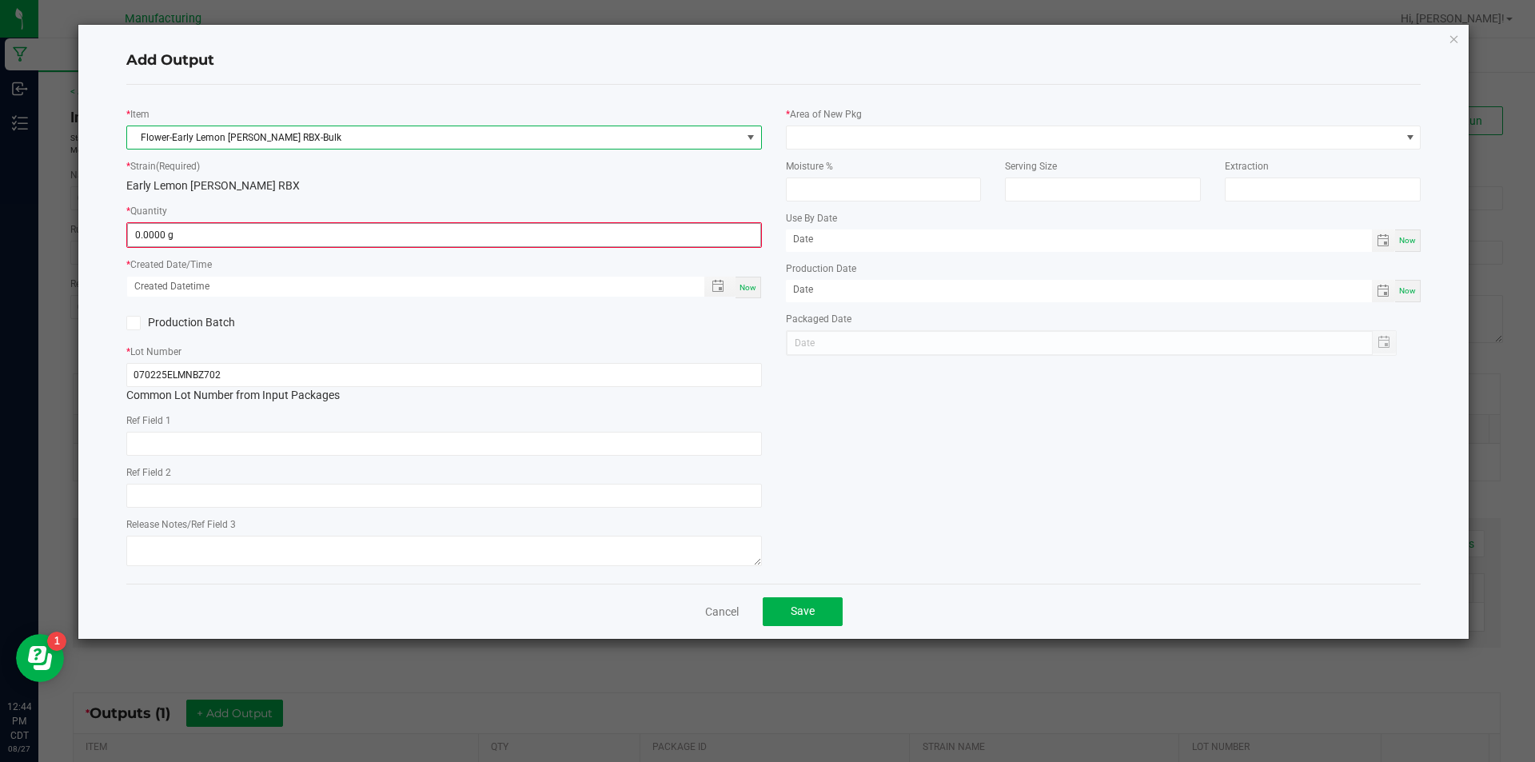
type input "0"
click at [262, 234] on input "0" at bounding box center [444, 235] width 633 height 22
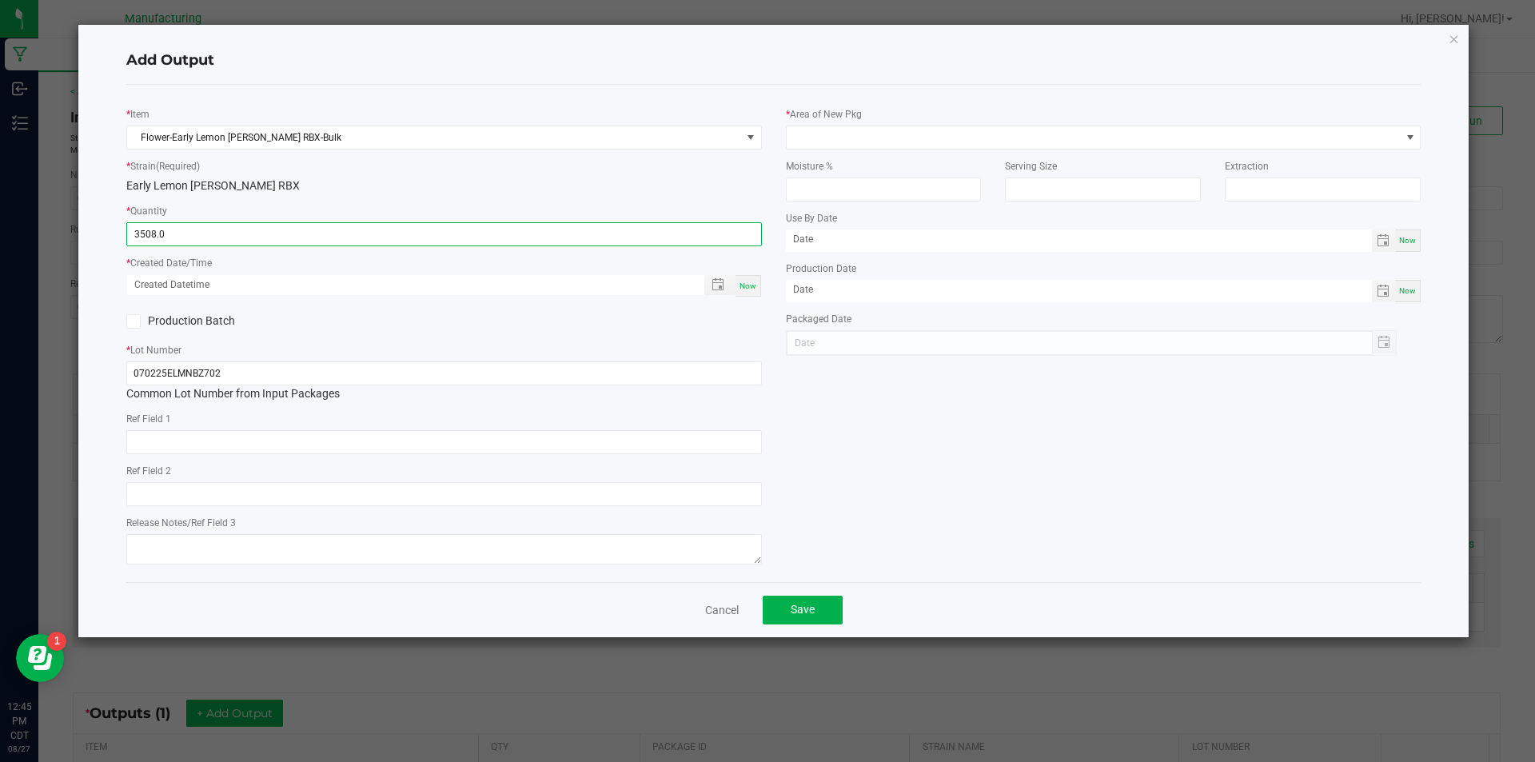
type input "3508.0000 g"
click at [751, 279] on div "Now" at bounding box center [749, 286] width 26 height 22
type input "[DATE] 12:45 PM"
type input "[DATE]"
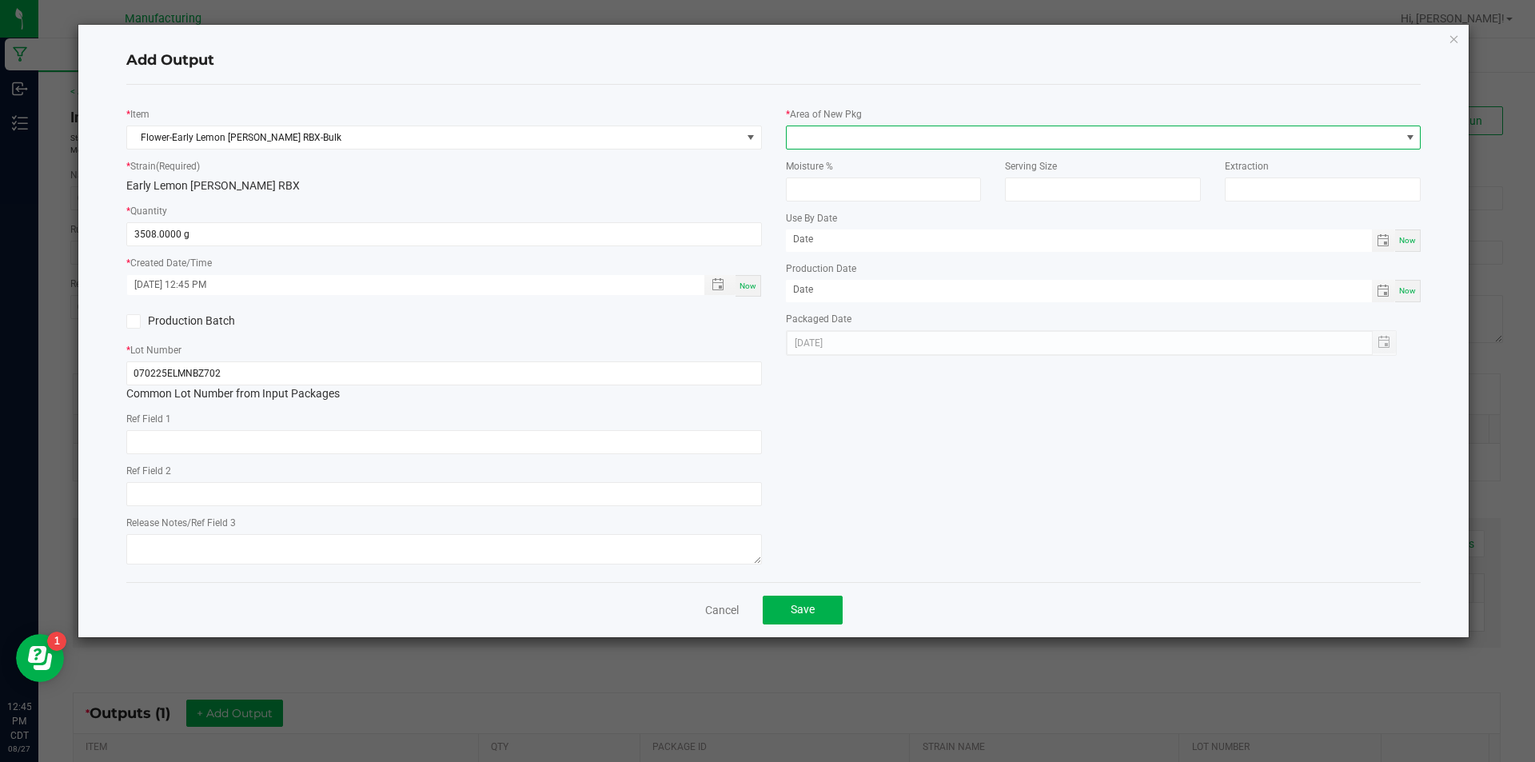
click at [1411, 131] on span at bounding box center [1410, 137] width 13 height 13
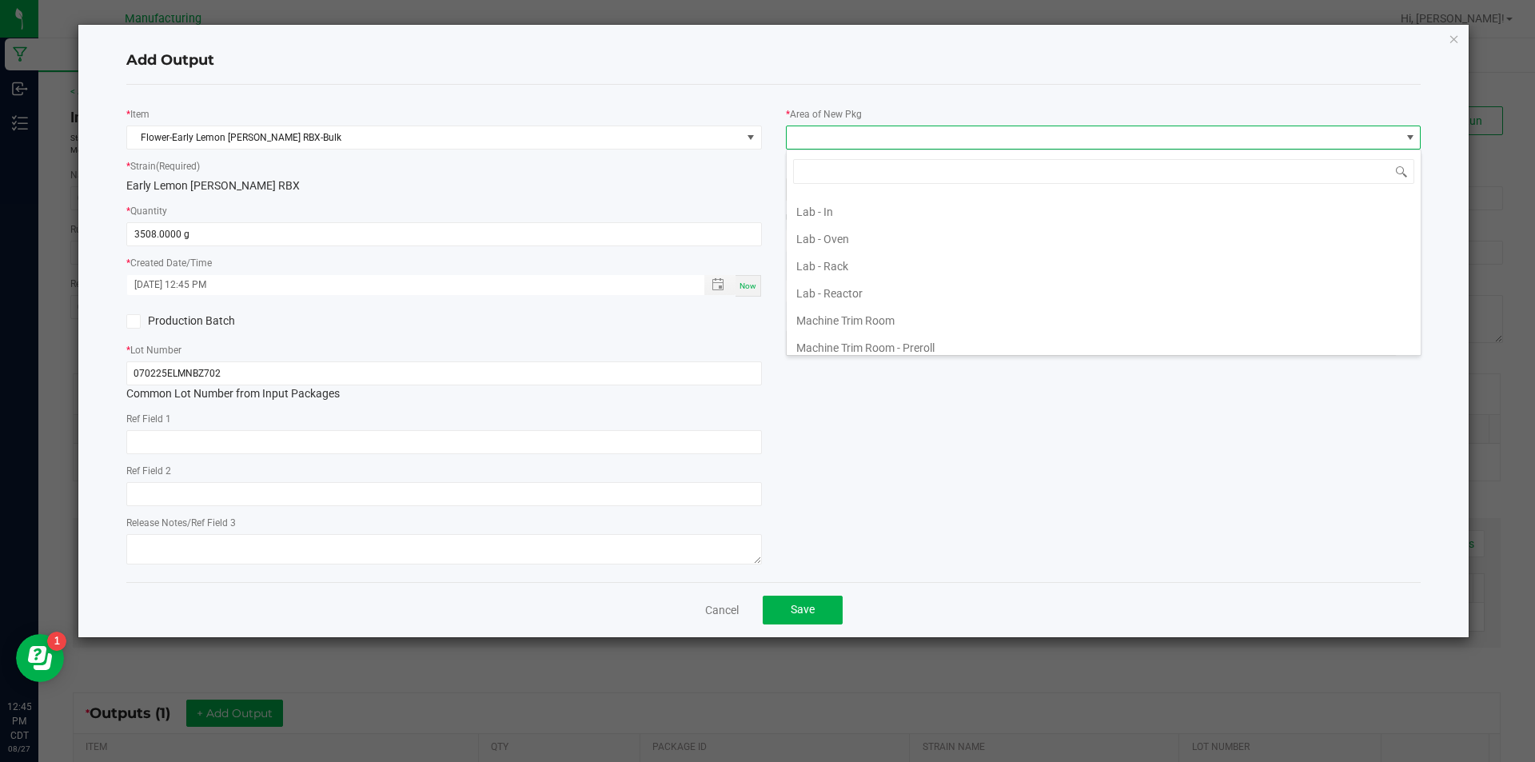
scroll to position [400, 0]
click at [1170, 254] on li "Machine Trim Room - Preroll" at bounding box center [1104, 267] width 634 height 27
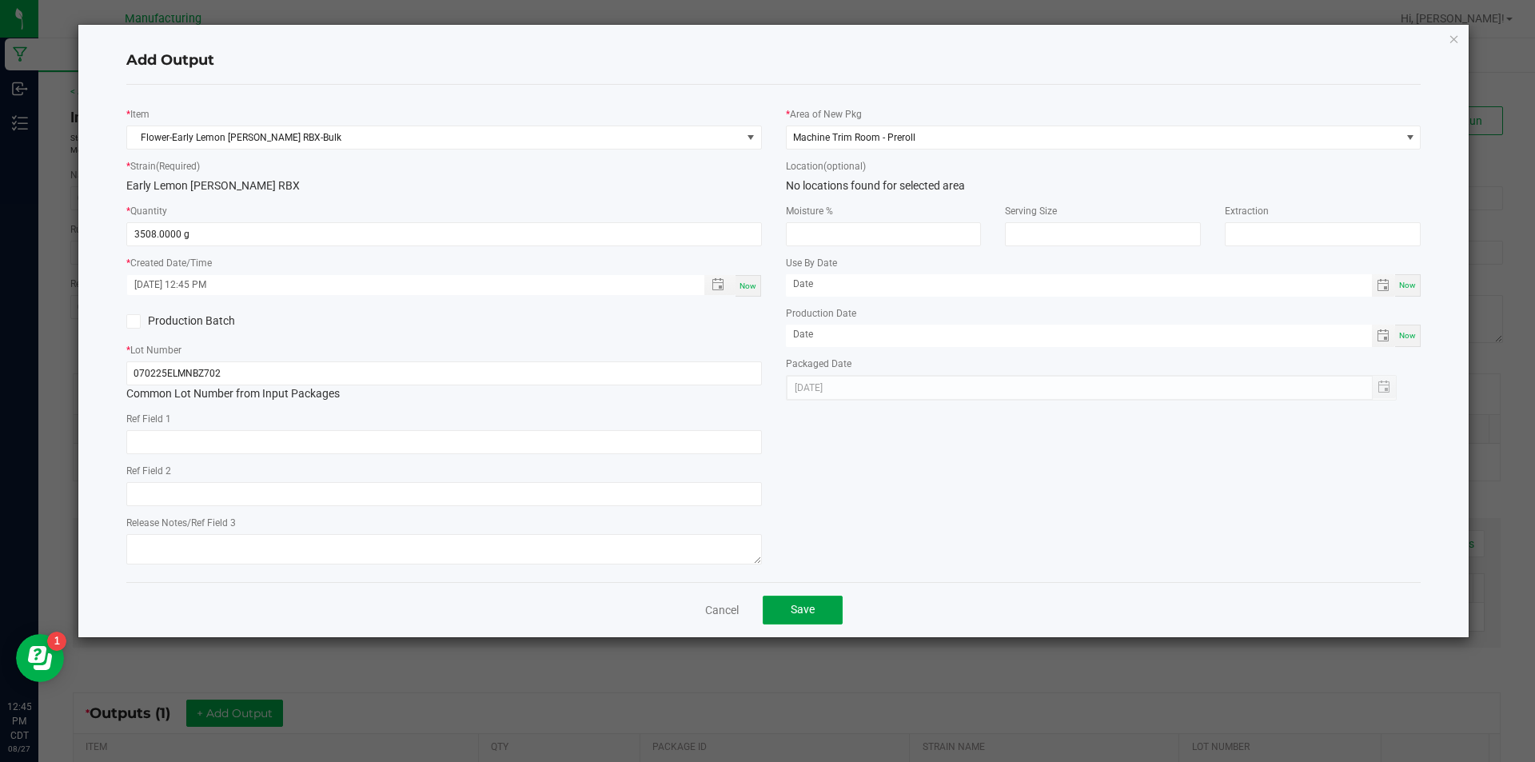
drag, startPoint x: 820, startPoint y: 601, endPoint x: 816, endPoint y: 594, distance: 8.6
click at [820, 600] on button "Save" at bounding box center [803, 610] width 80 height 29
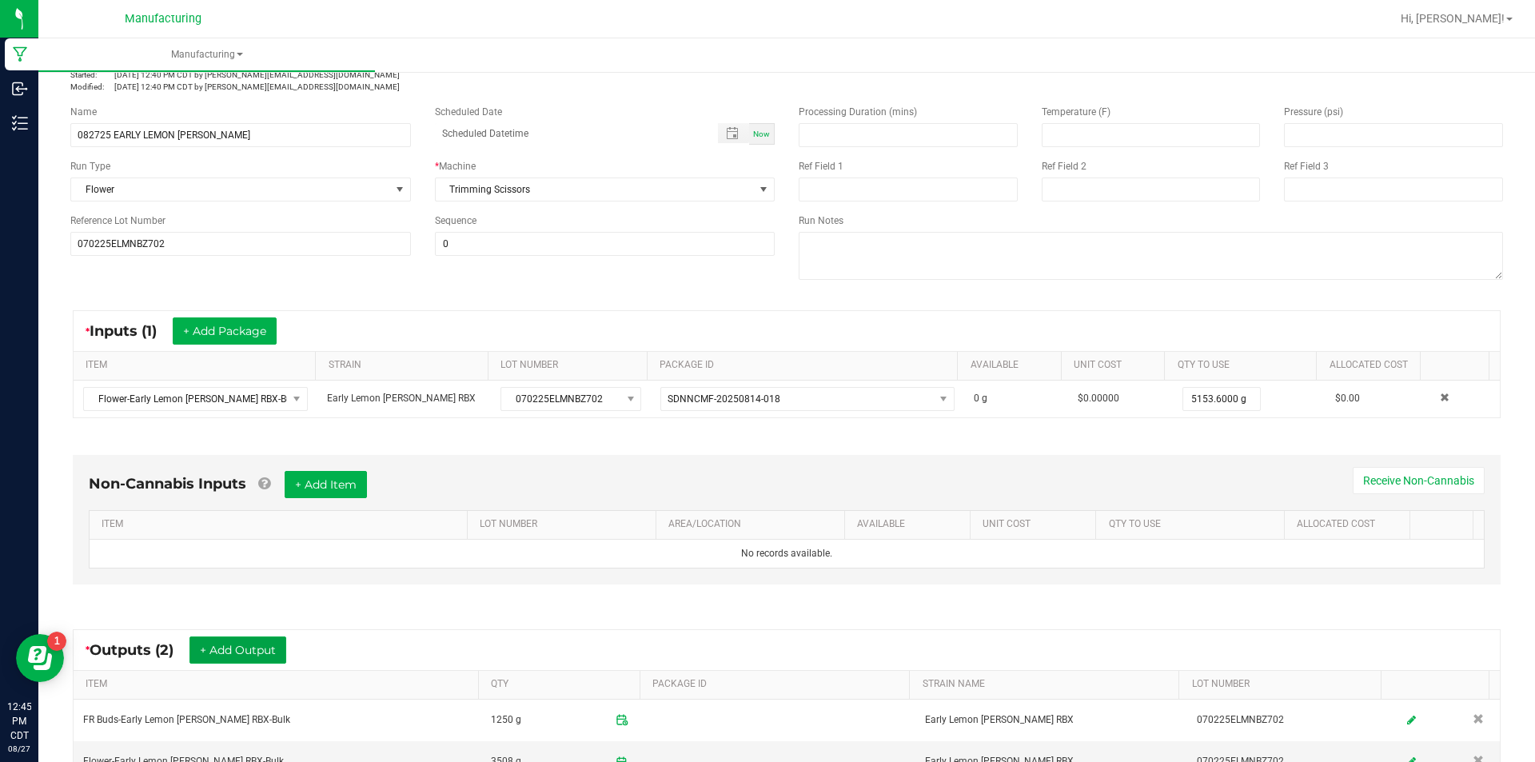
scroll to position [160, 0]
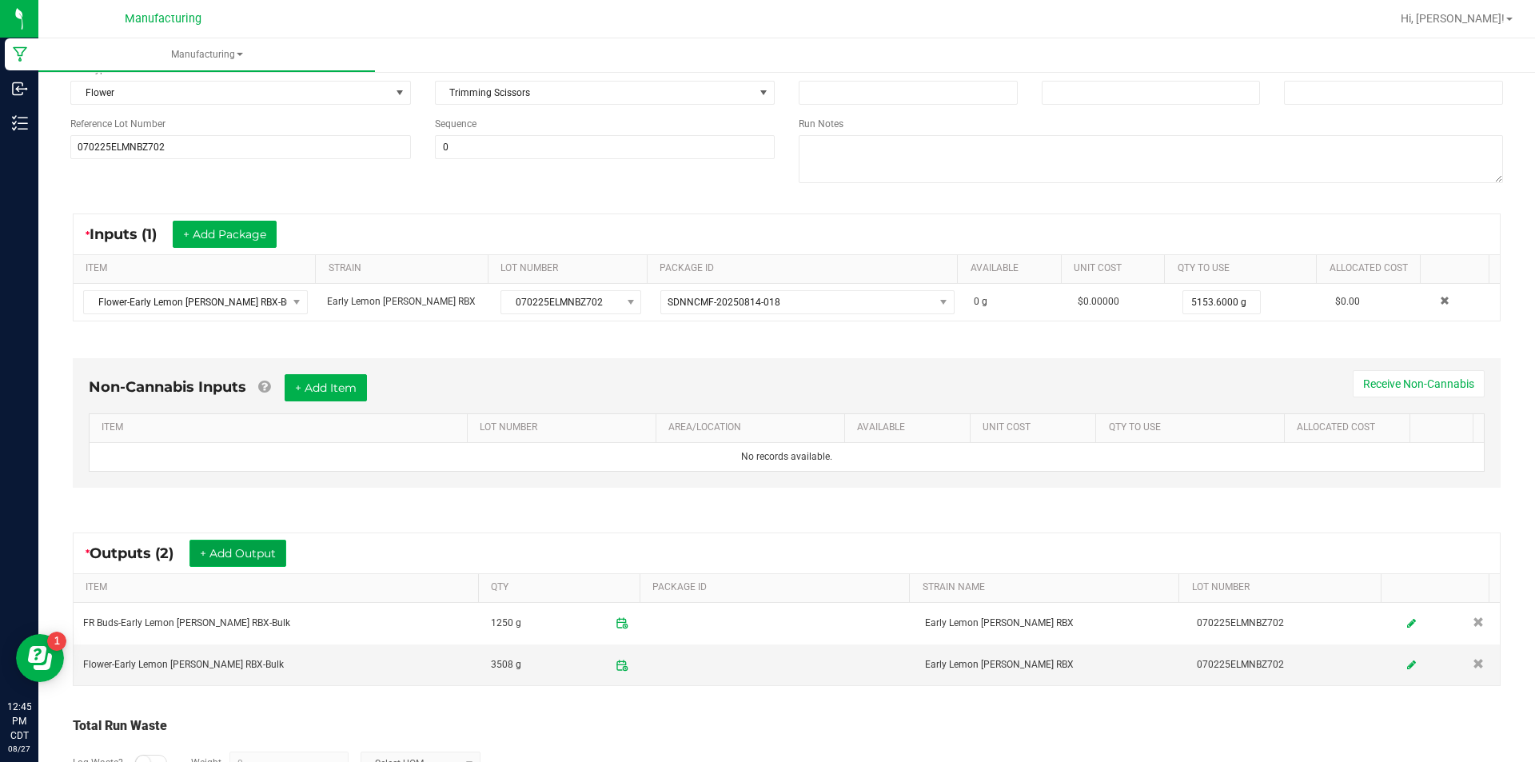
click at [249, 549] on button "+ Add Output" at bounding box center [238, 553] width 97 height 27
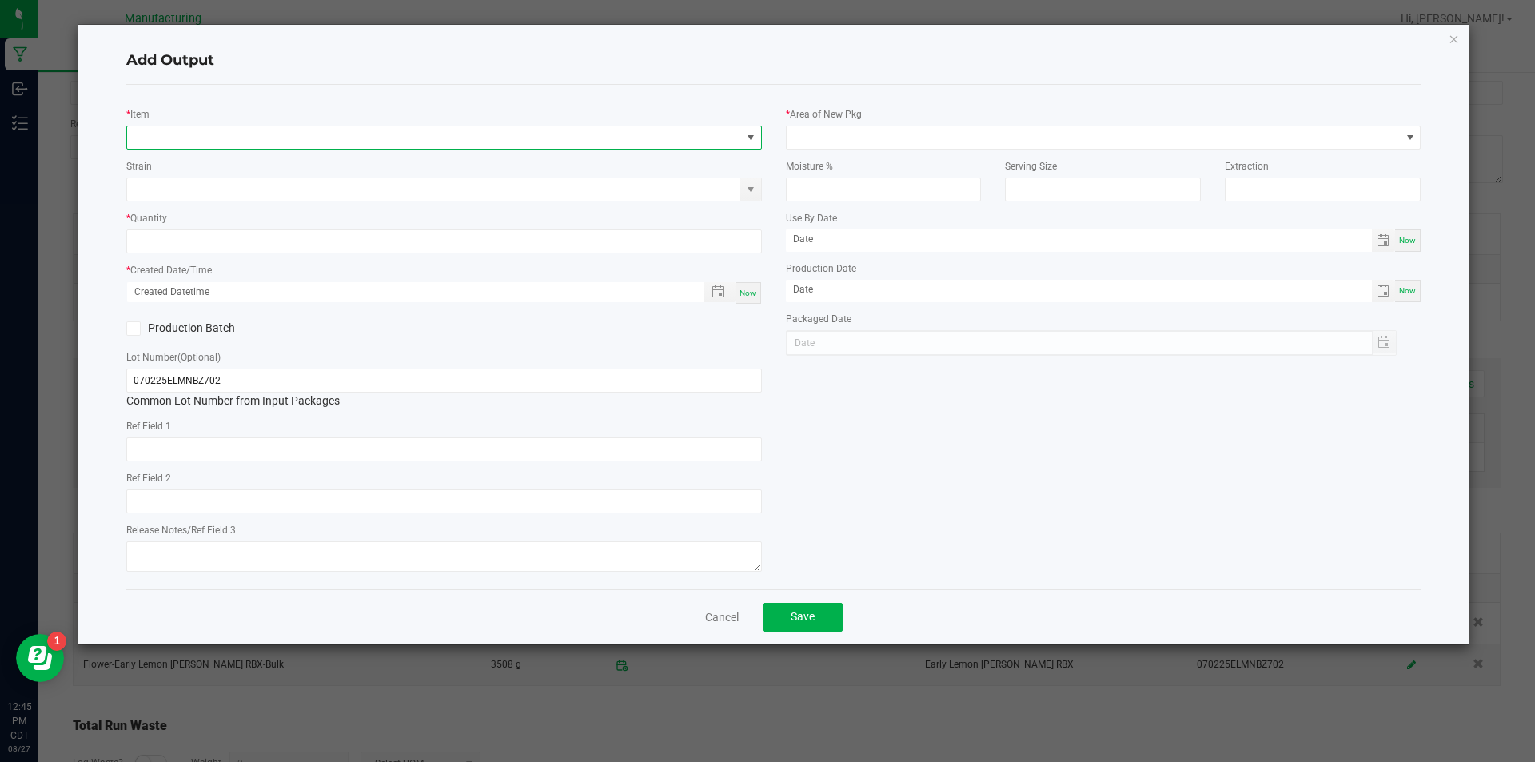
click at [516, 131] on span "NO DATA FOUND" at bounding box center [434, 137] width 614 height 22
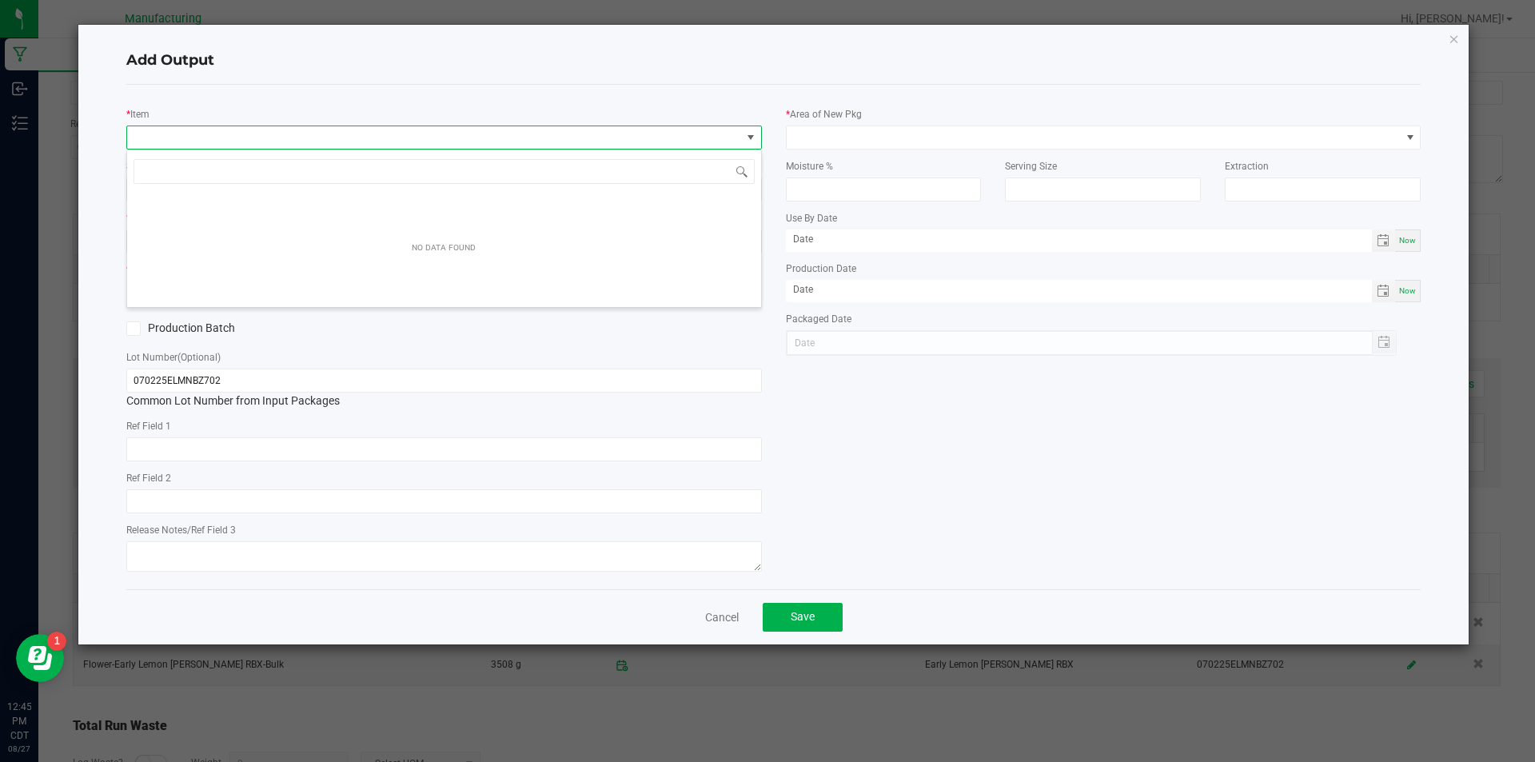
scroll to position [24, 636]
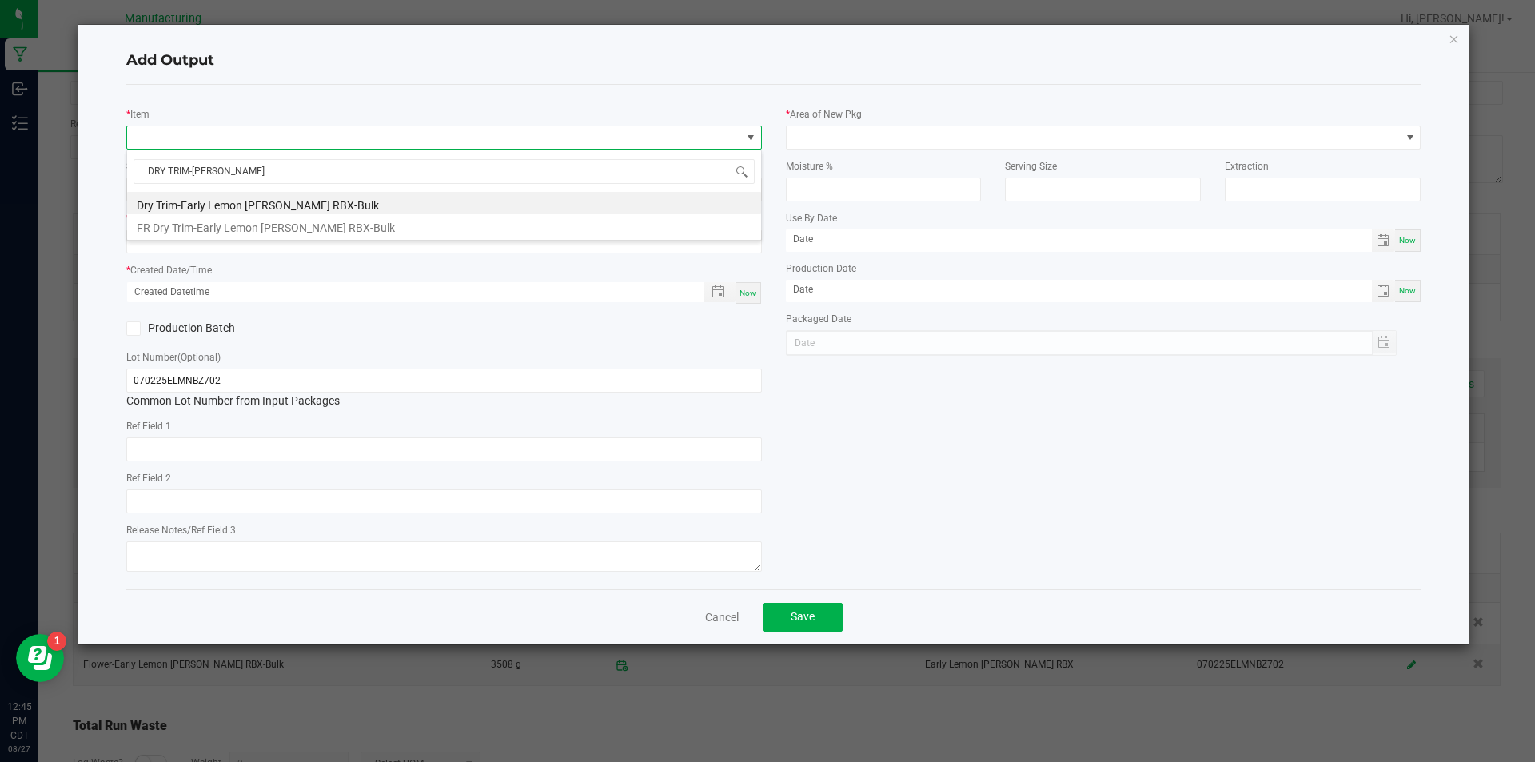
type input "DRY TRIM-EARLY"
click at [370, 198] on li "Dry Trim-Early Lemon [PERSON_NAME] RBX-Bulk" at bounding box center [444, 203] width 634 height 22
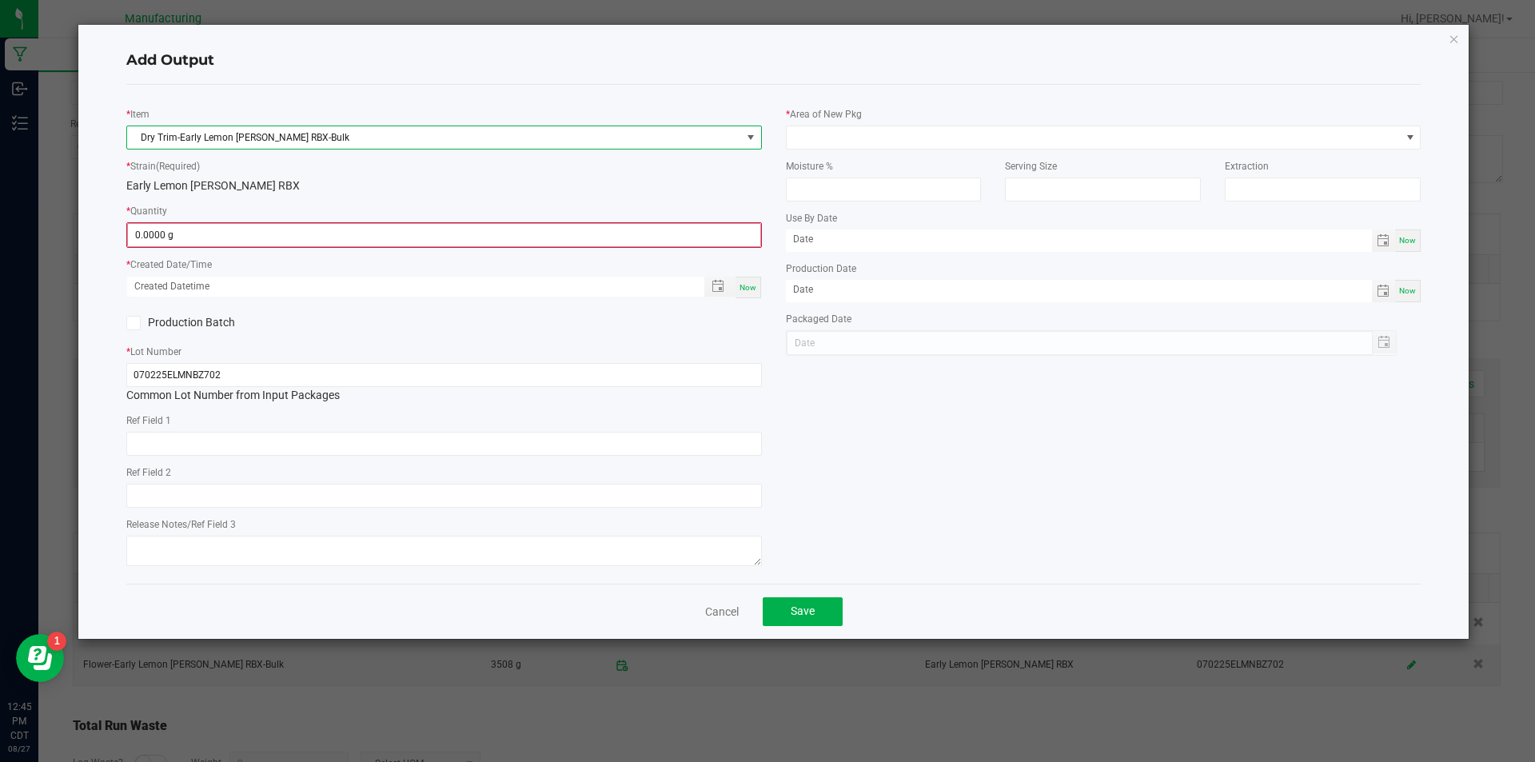
type input "0"
click at [257, 224] on input "0" at bounding box center [444, 235] width 633 height 22
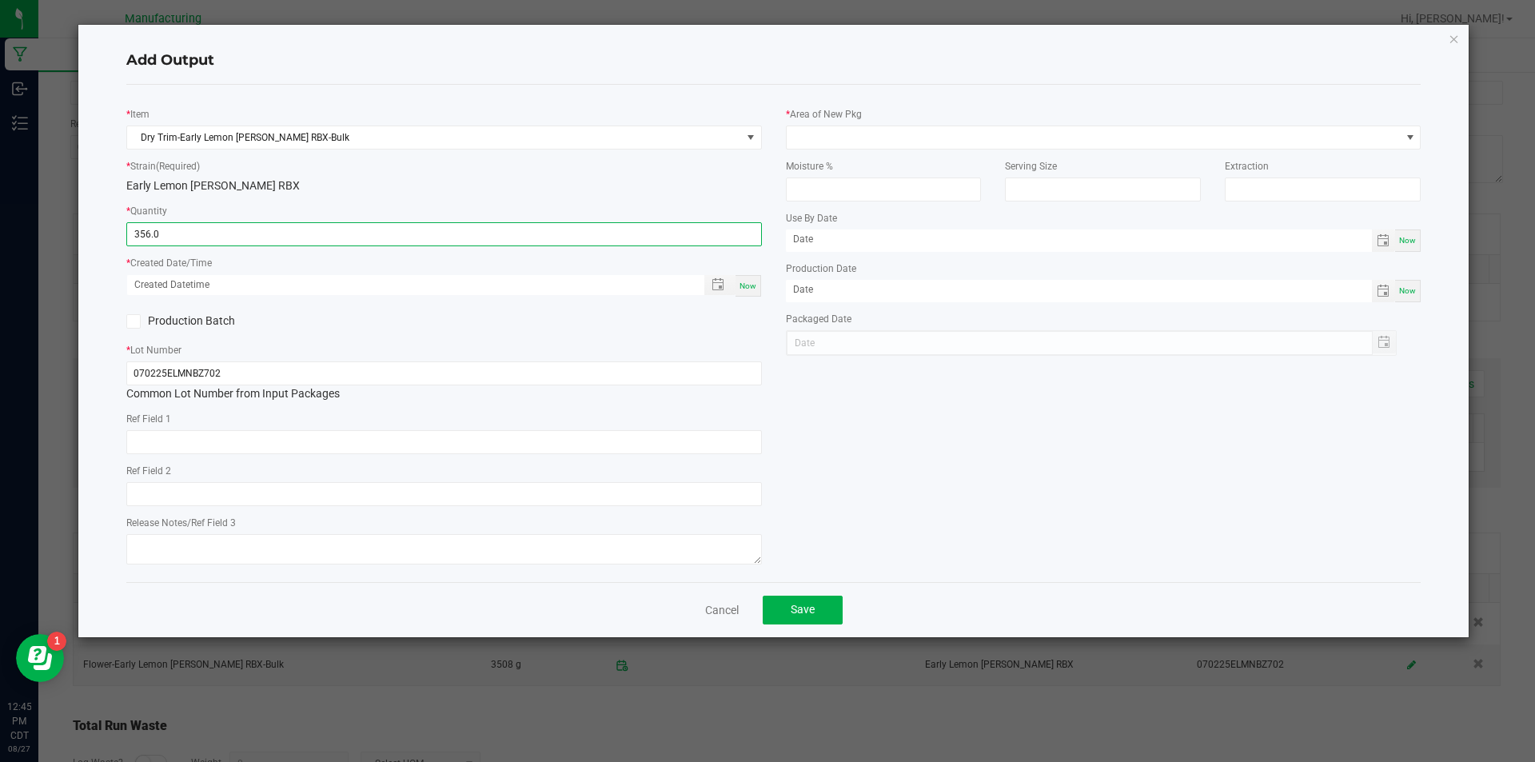
type input "356.0000 g"
click at [750, 281] on span "Now" at bounding box center [748, 285] width 17 height 9
type input "[DATE] 12:45 PM"
type input "[DATE]"
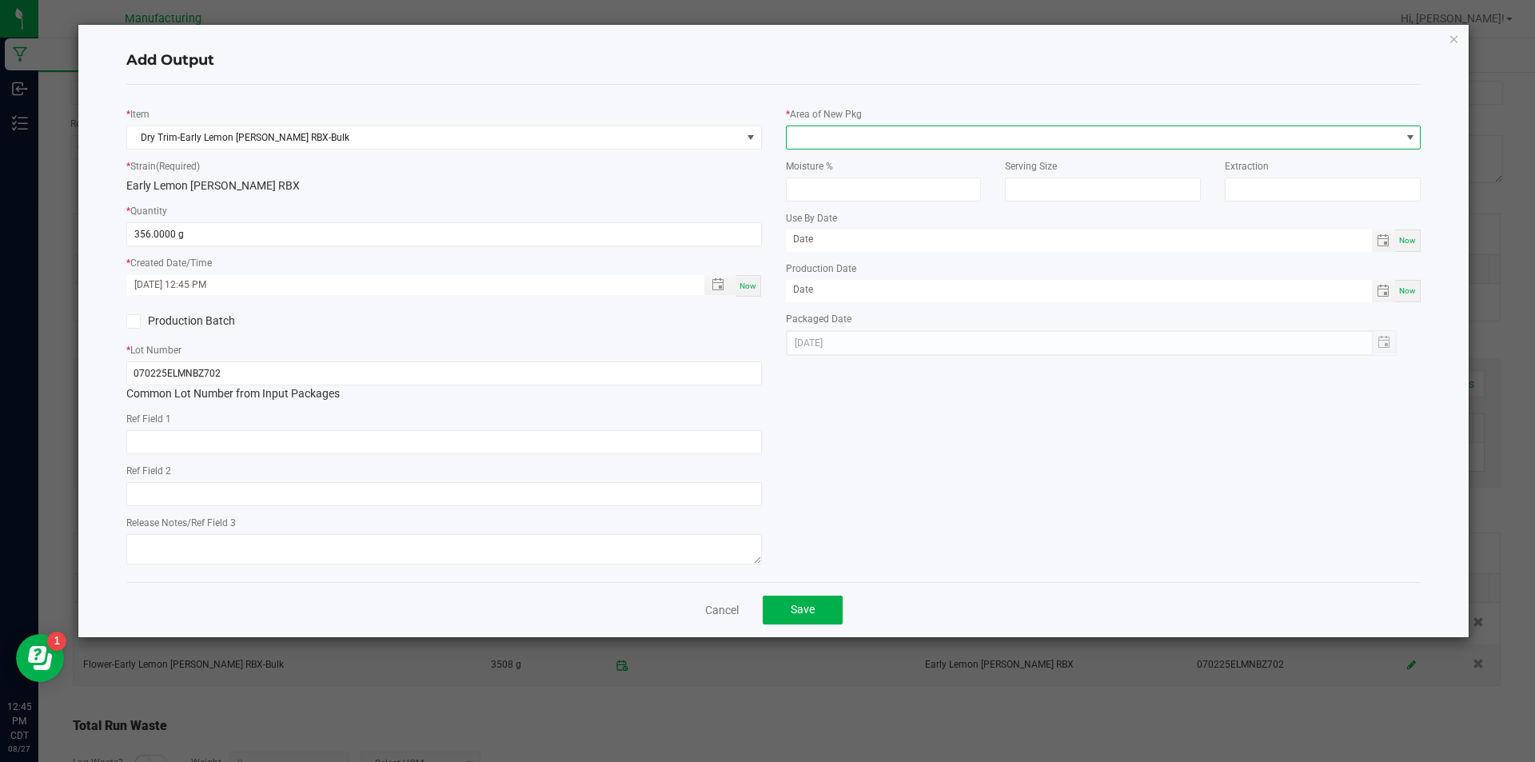
click at [1409, 134] on span at bounding box center [1410, 137] width 13 height 13
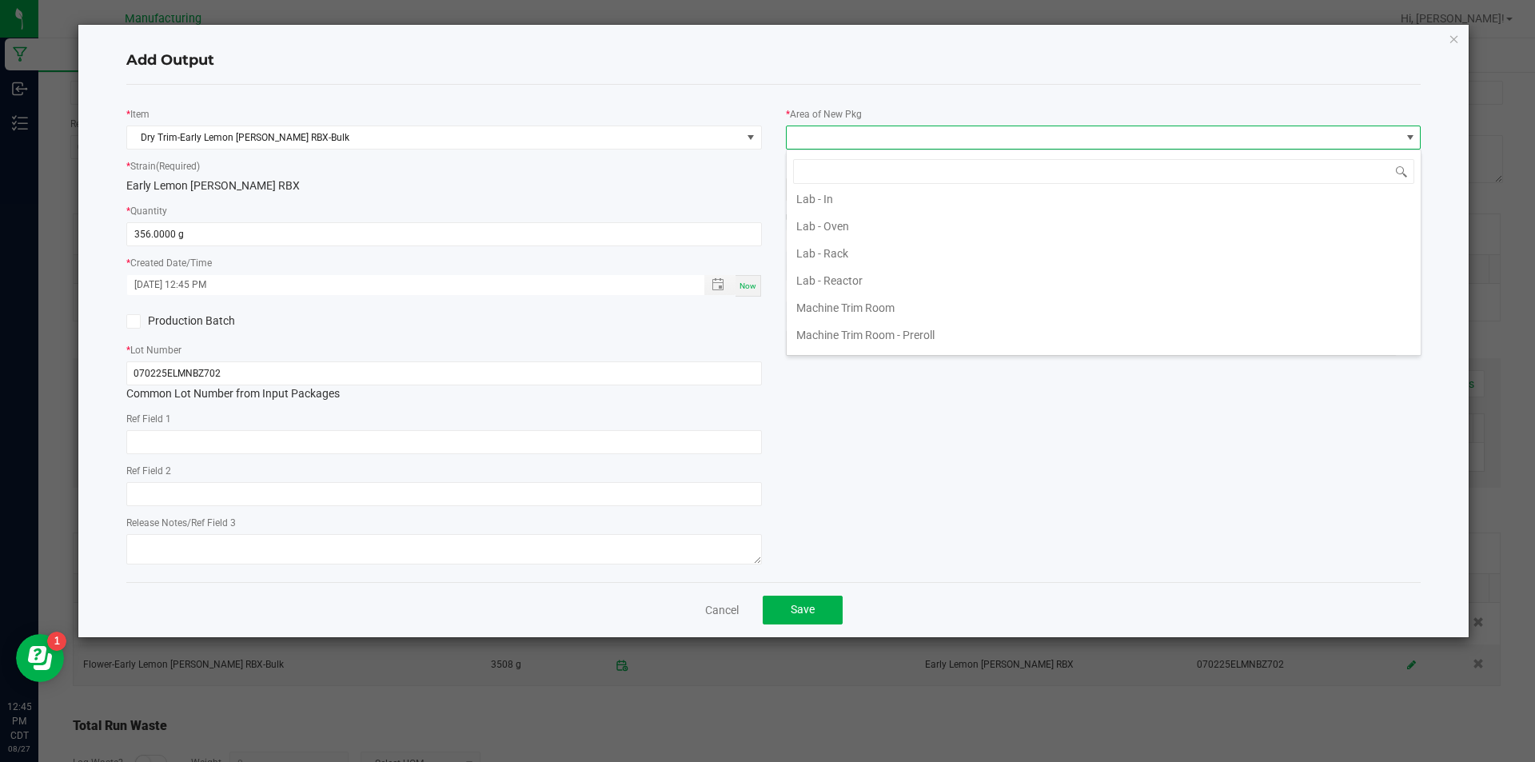
scroll to position [320, 0]
click at [1227, 254] on li "Lab - Rack" at bounding box center [1104, 266] width 634 height 27
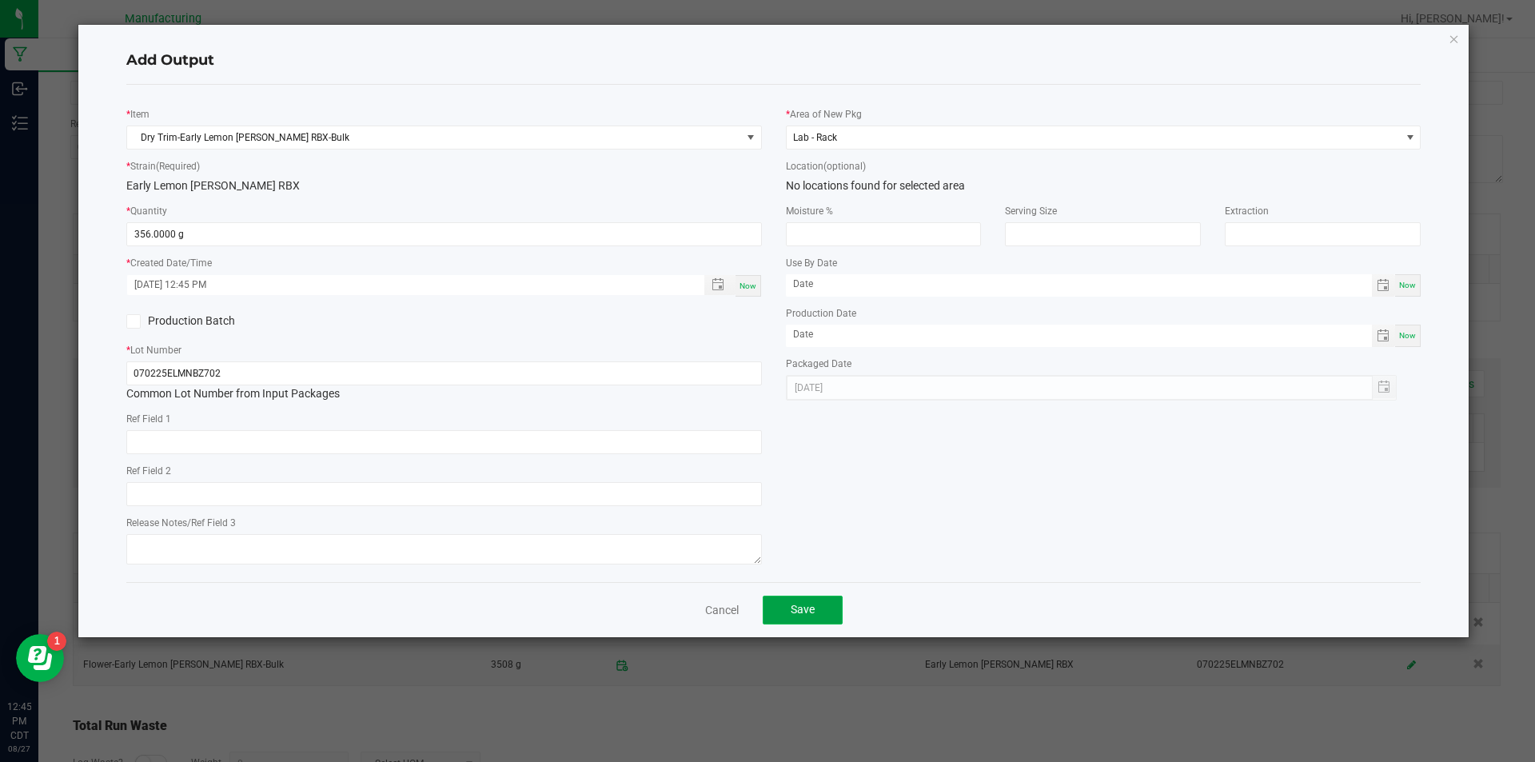
click at [810, 600] on button "Save" at bounding box center [803, 610] width 80 height 29
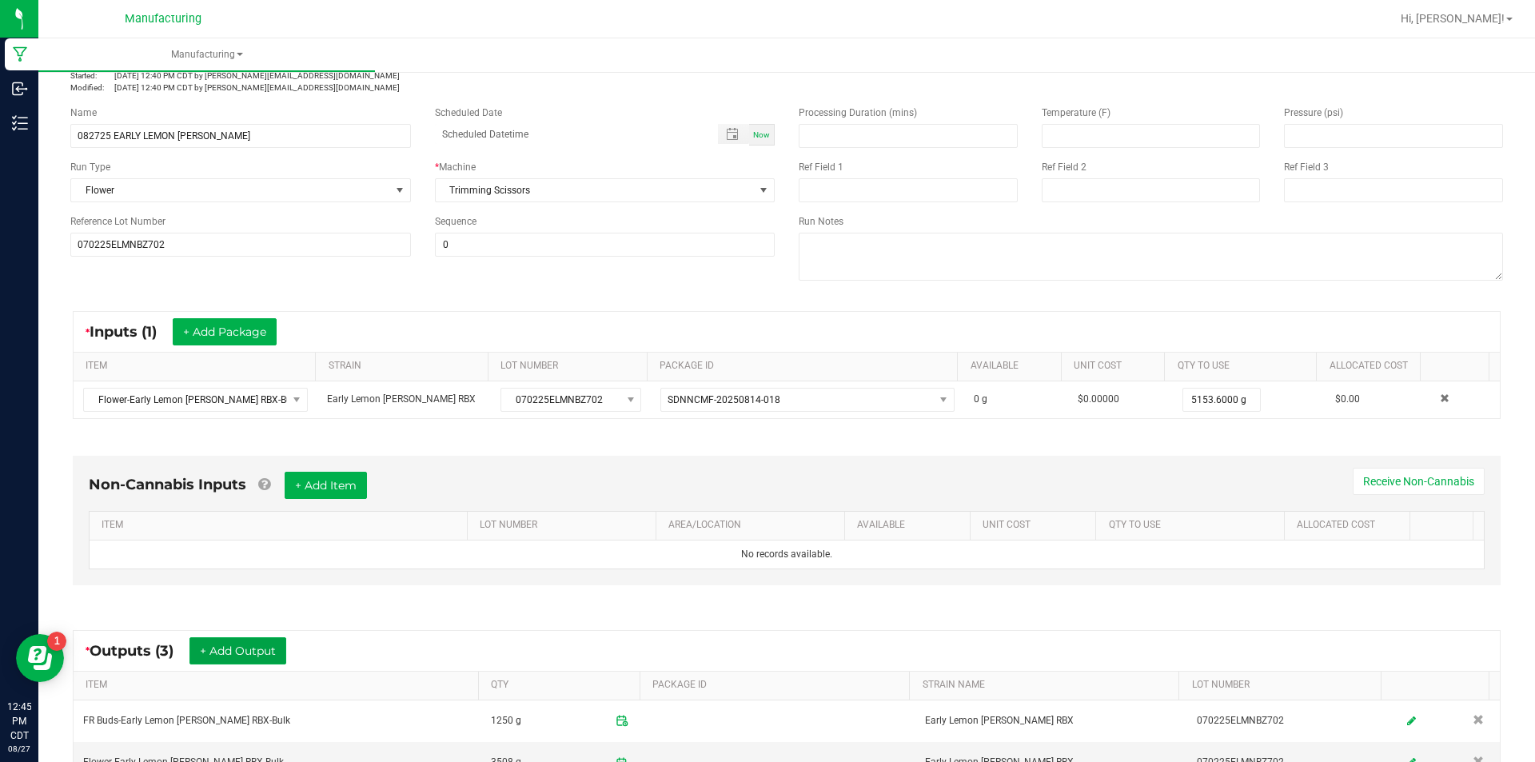
scroll to position [0, 0]
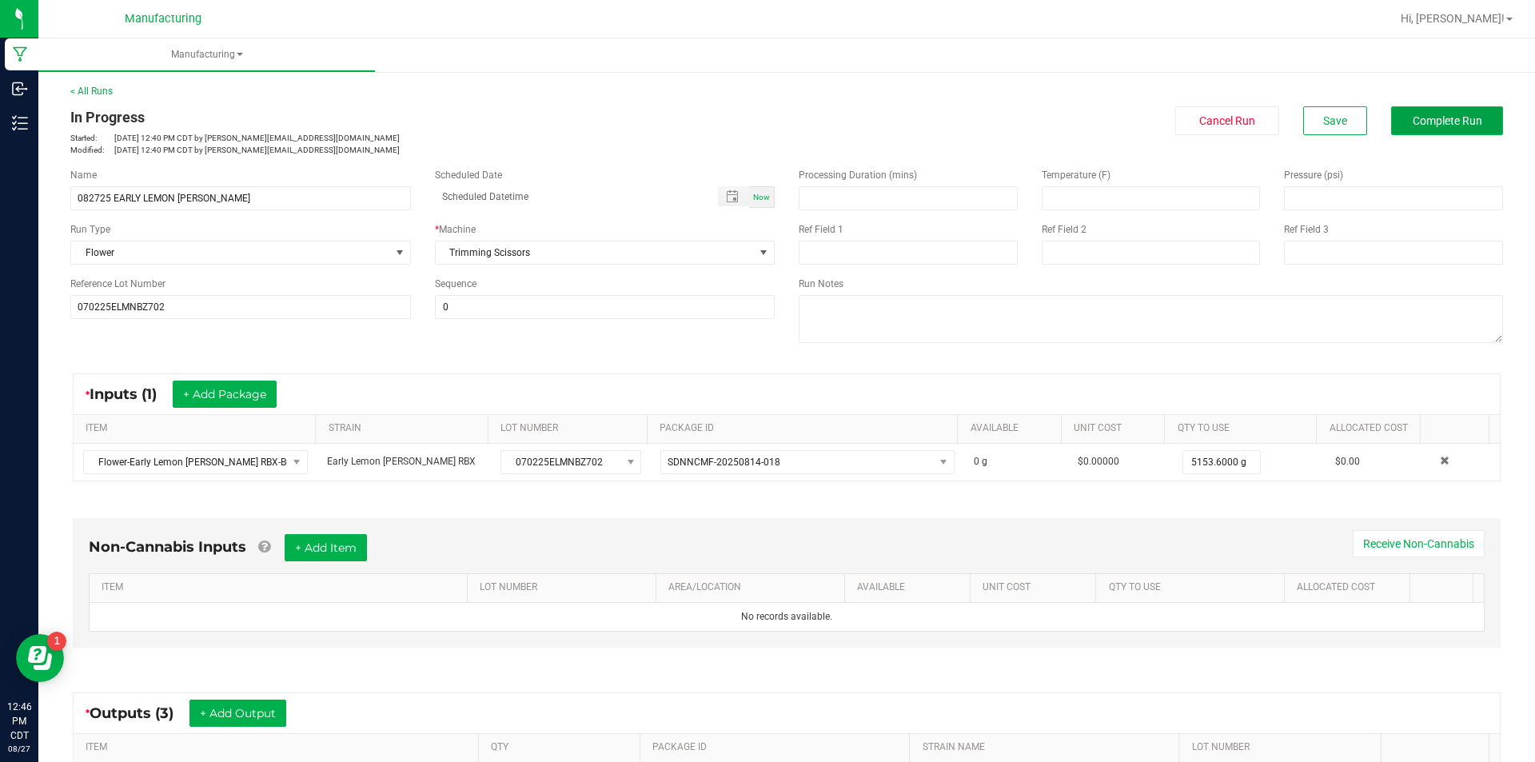
click at [1431, 113] on button "Complete Run" at bounding box center [1447, 120] width 112 height 29
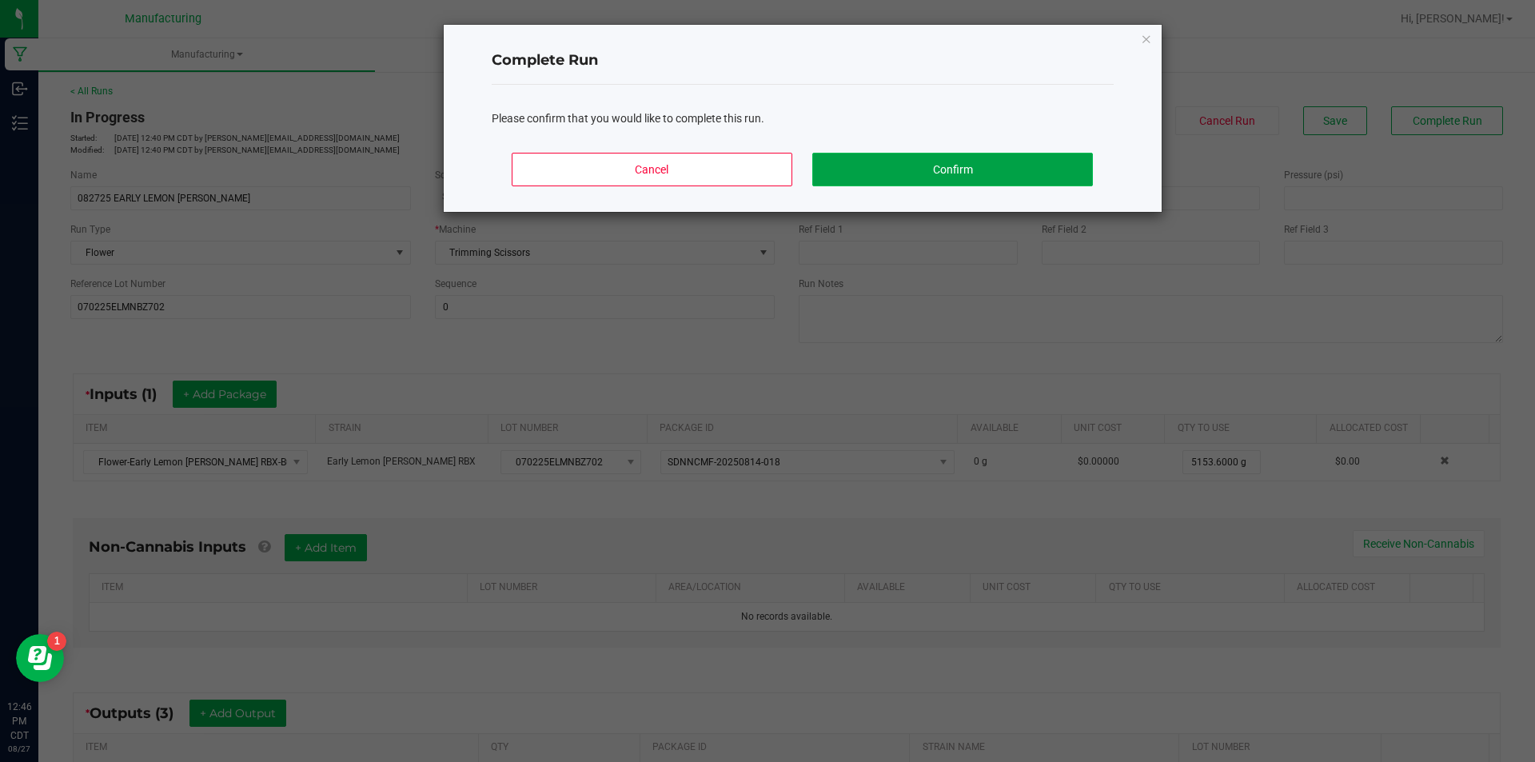
click at [944, 162] on button "Confirm" at bounding box center [952, 170] width 280 height 34
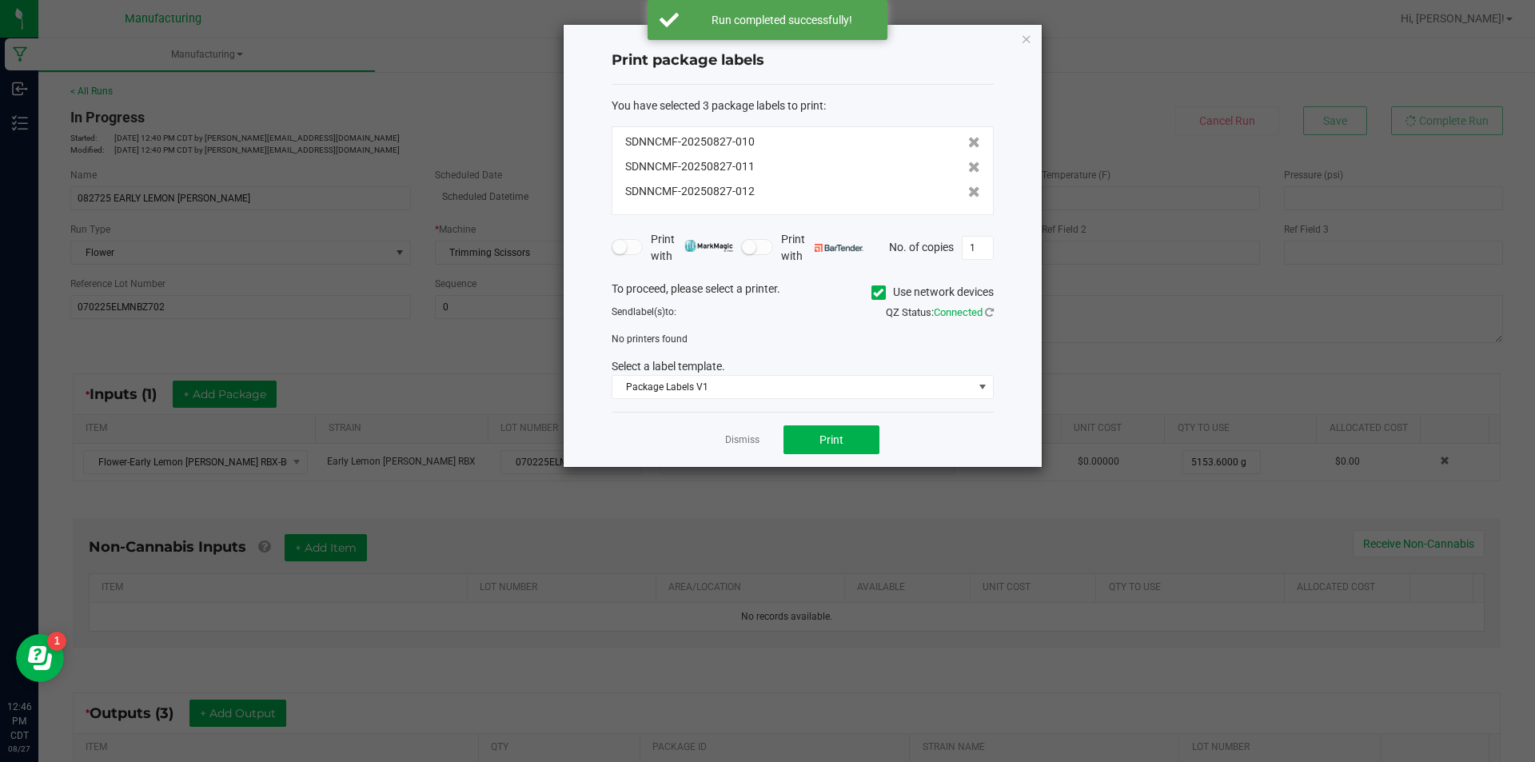
click at [874, 293] on icon at bounding box center [878, 293] width 10 height 0
click at [0, 0] on input "Use network devices" at bounding box center [0, 0] width 0 height 0
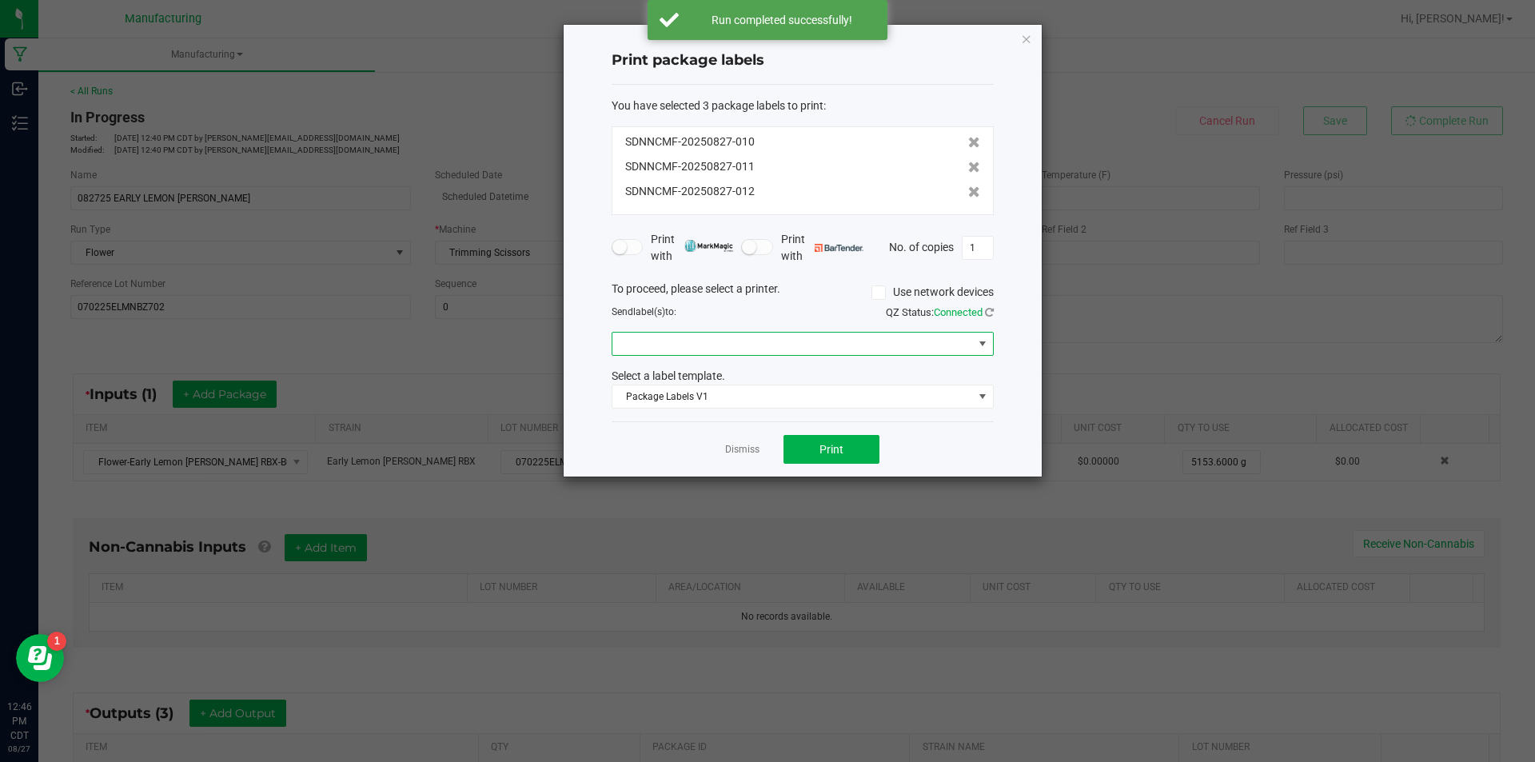
click at [983, 341] on span at bounding box center [982, 343] width 13 height 13
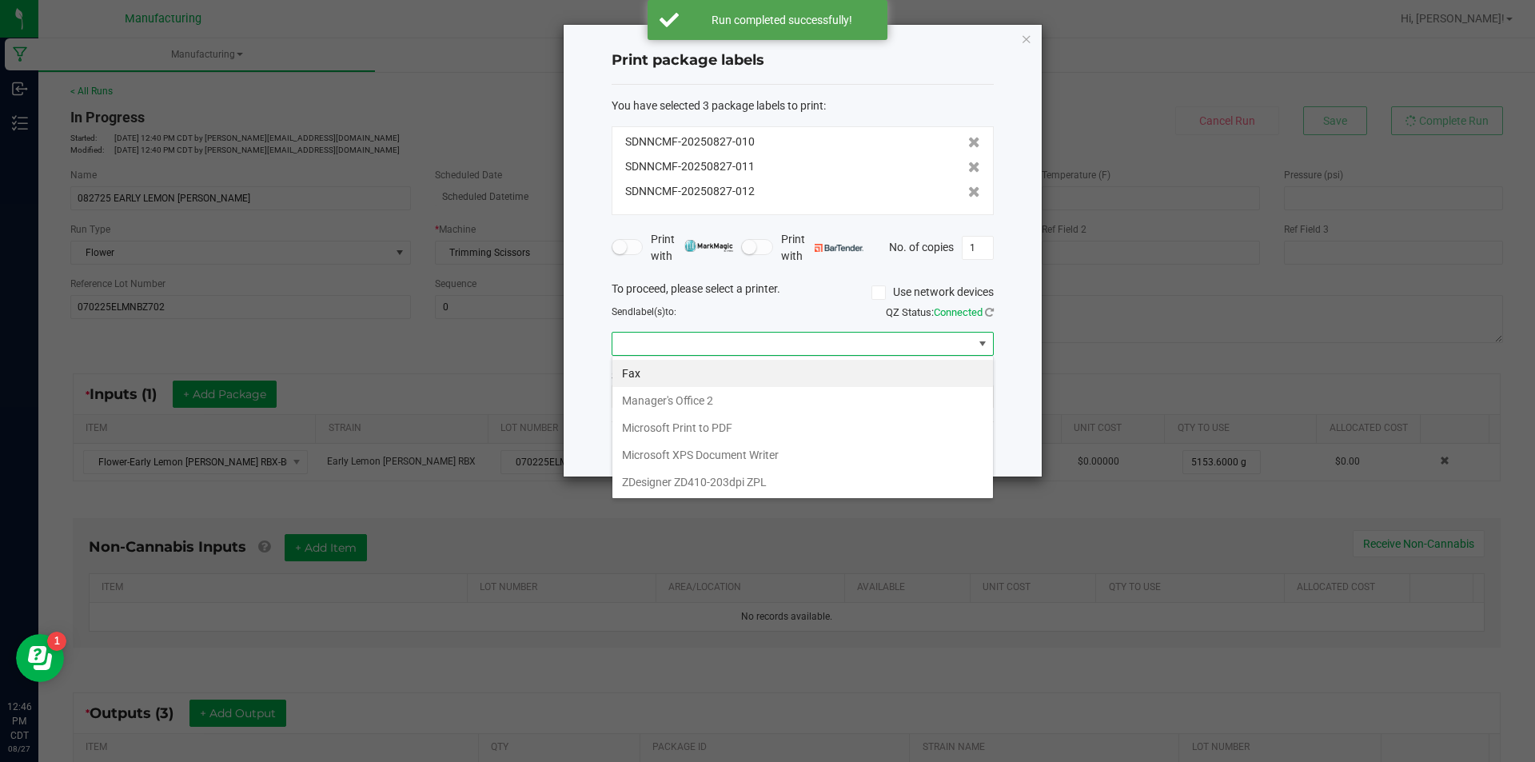
scroll to position [24, 382]
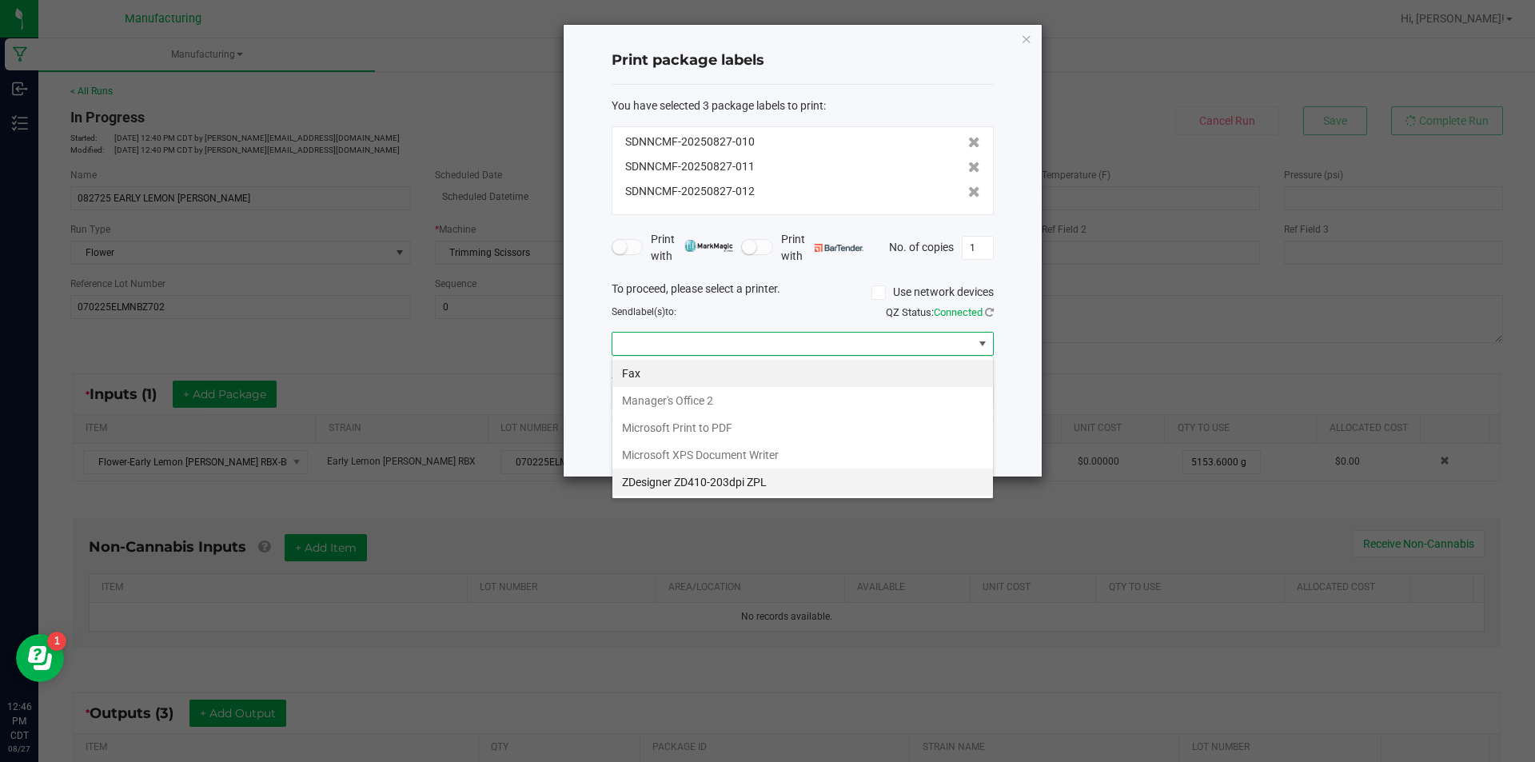
click at [816, 478] on ZPL "ZDesigner ZD410-203dpi ZPL" at bounding box center [803, 482] width 381 height 27
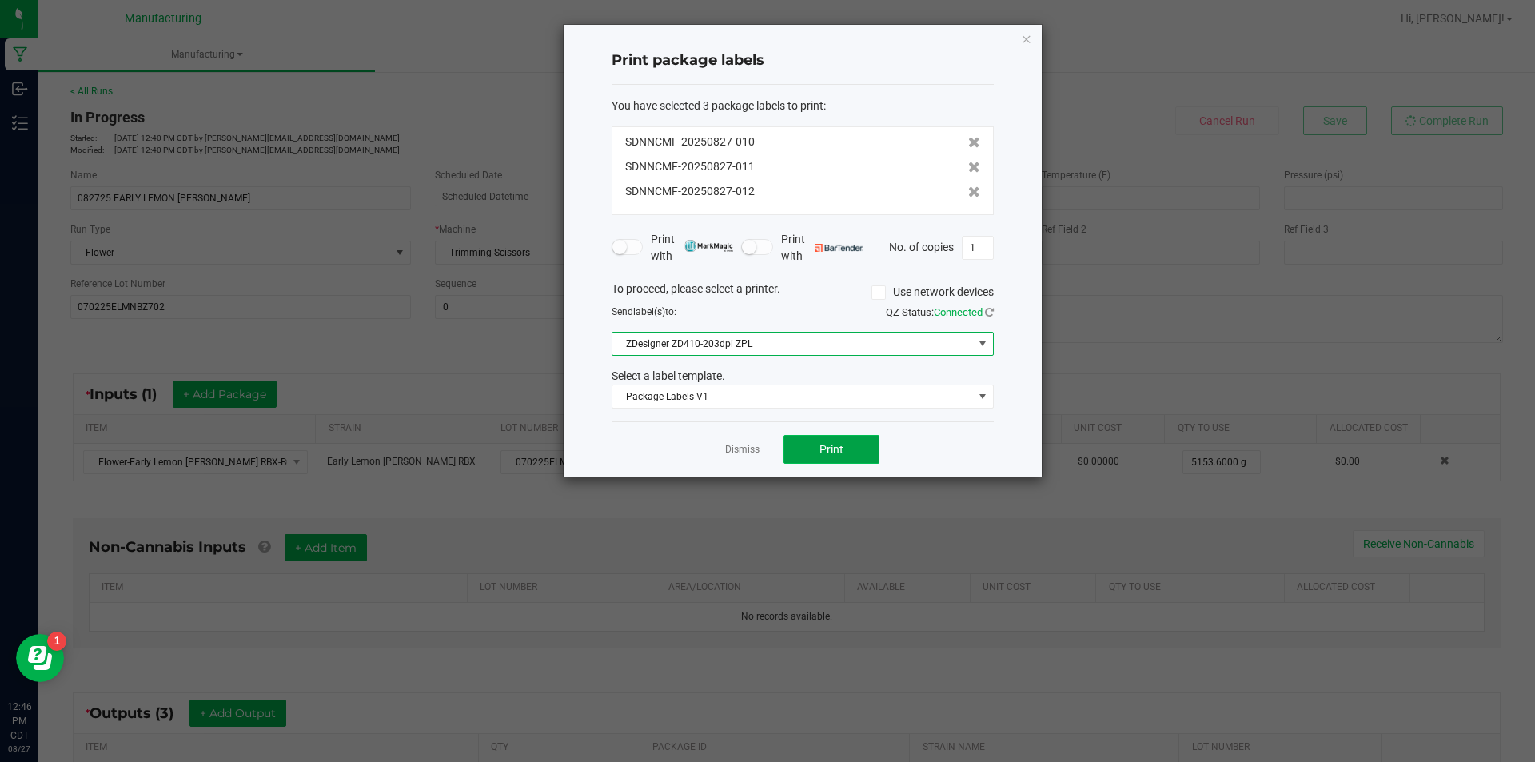
click at [844, 446] on button "Print" at bounding box center [832, 449] width 96 height 29
click at [747, 446] on link "Dismiss" at bounding box center [742, 450] width 34 height 14
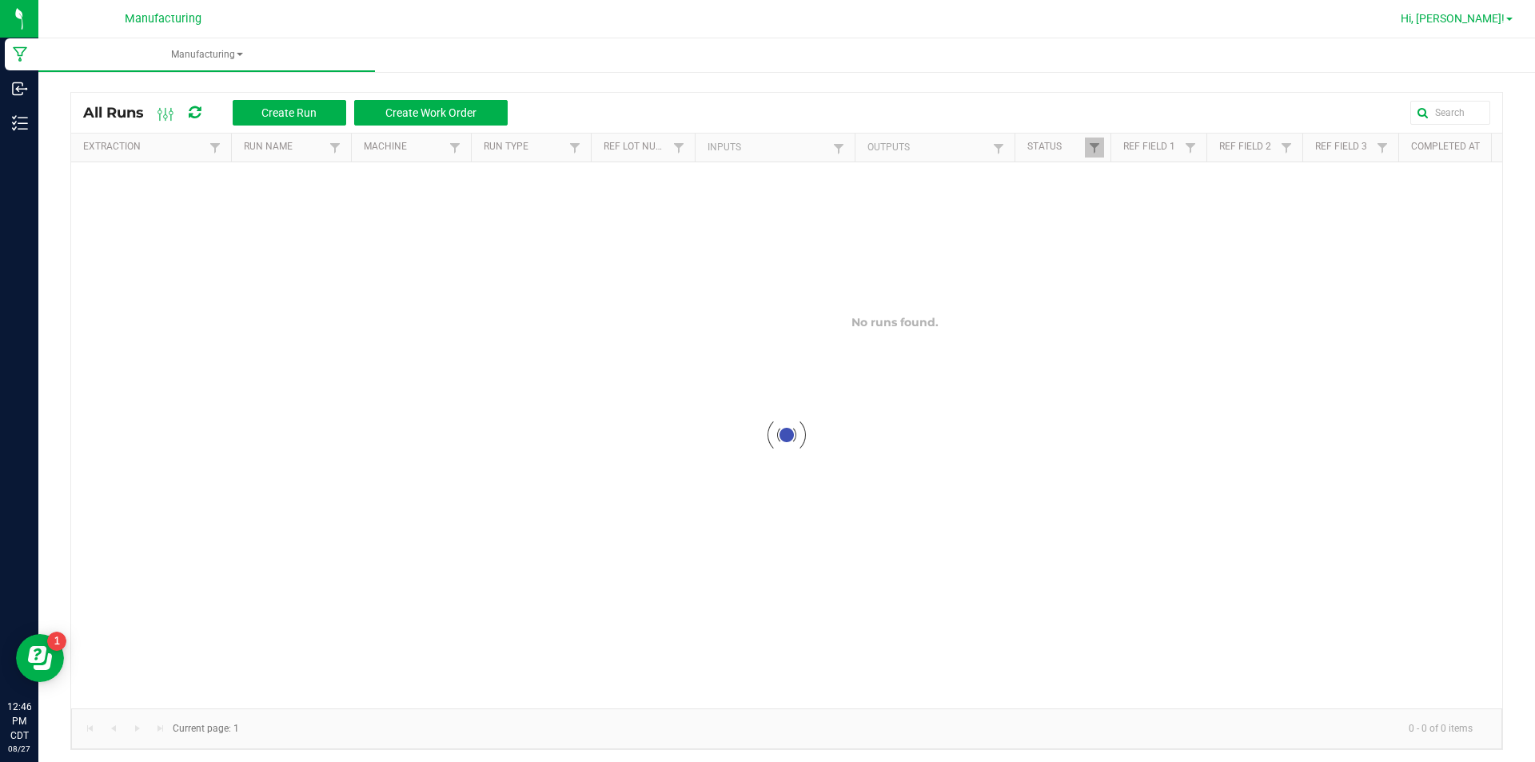
click at [1502, 15] on span "Hi, [PERSON_NAME]!" at bounding box center [1453, 18] width 104 height 13
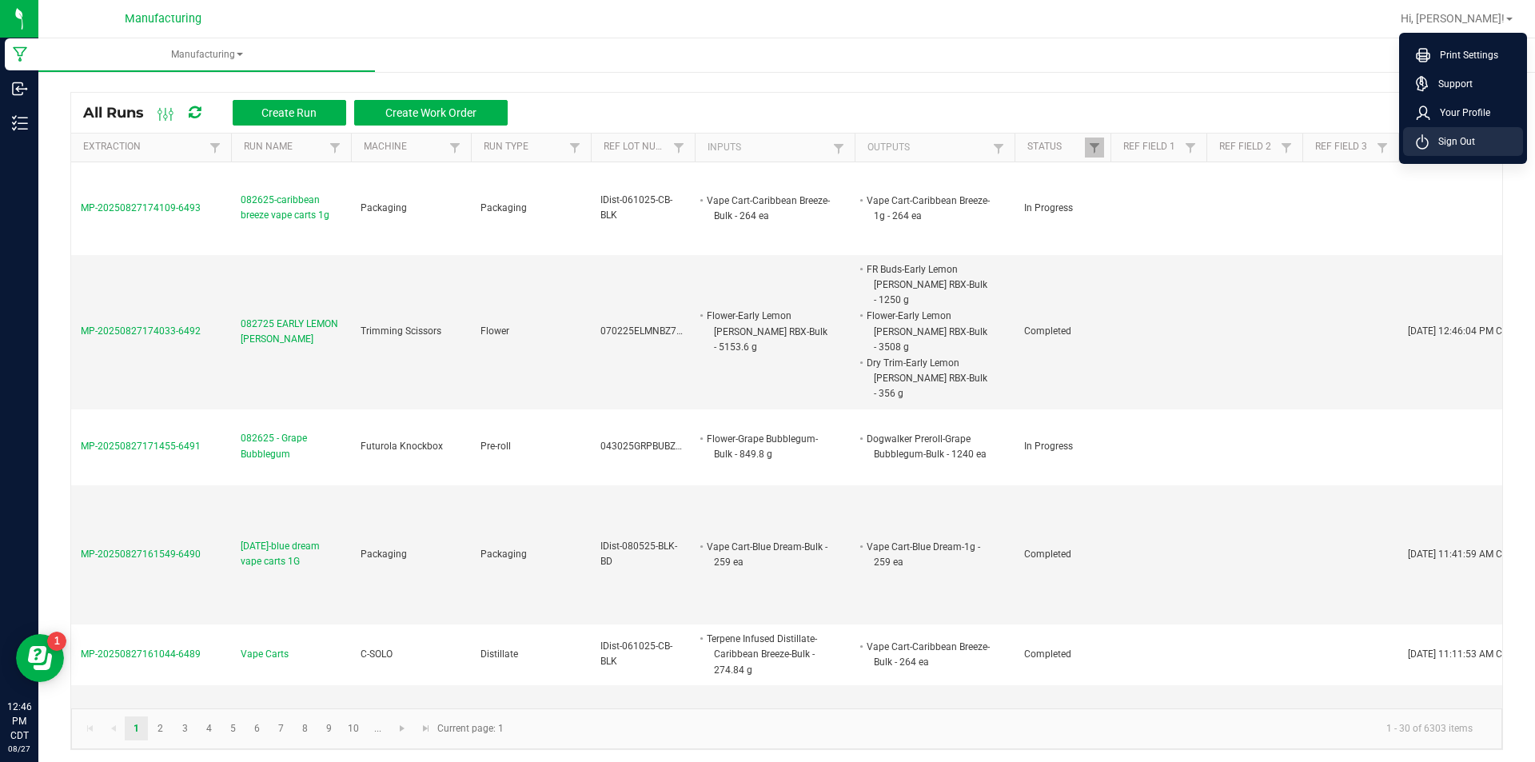
click at [1472, 136] on span "Sign Out" at bounding box center [1452, 142] width 46 height 16
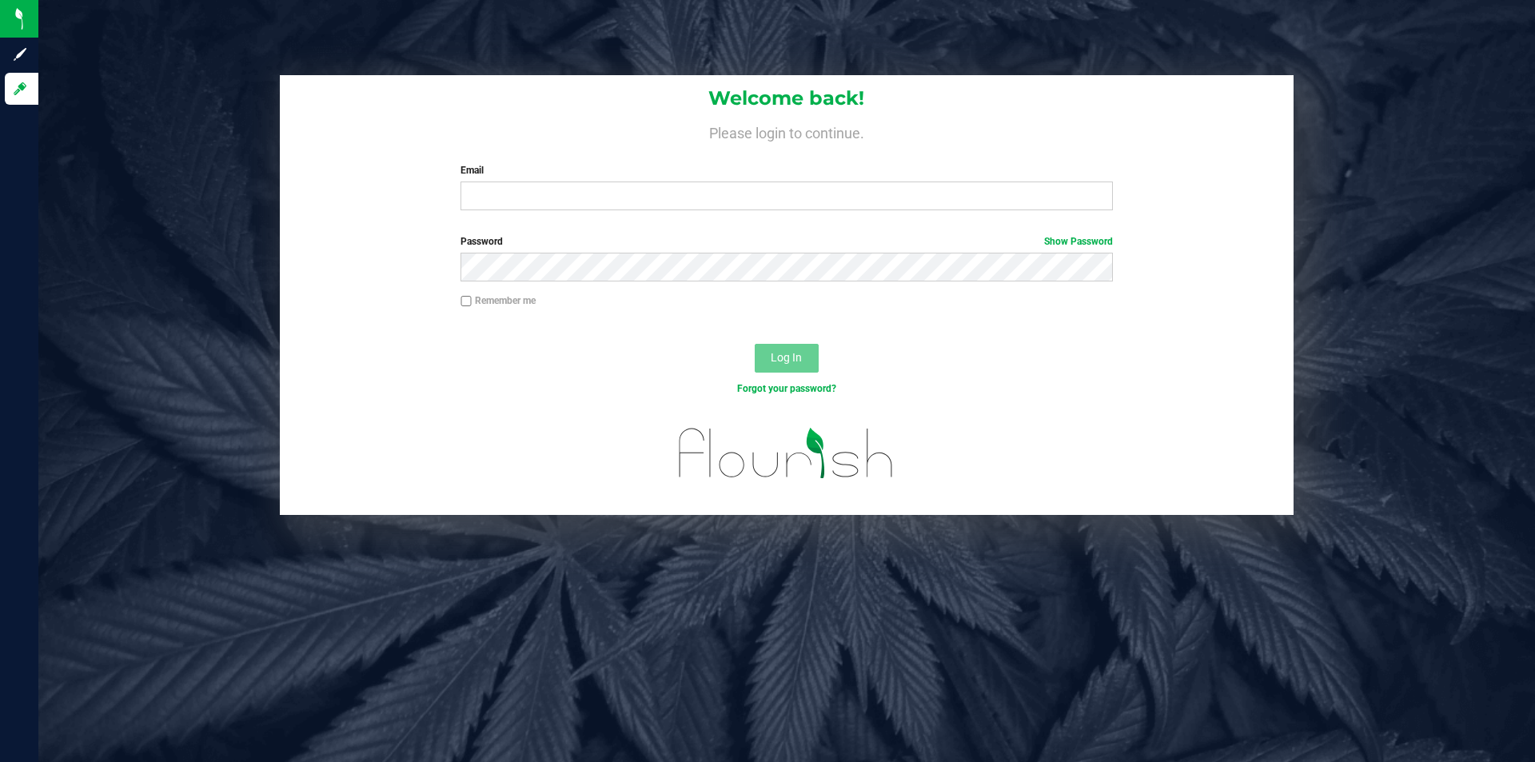
click at [669, 214] on div "Welcome back! Please login to continue. Email Required Please format your email…" at bounding box center [787, 149] width 1014 height 148
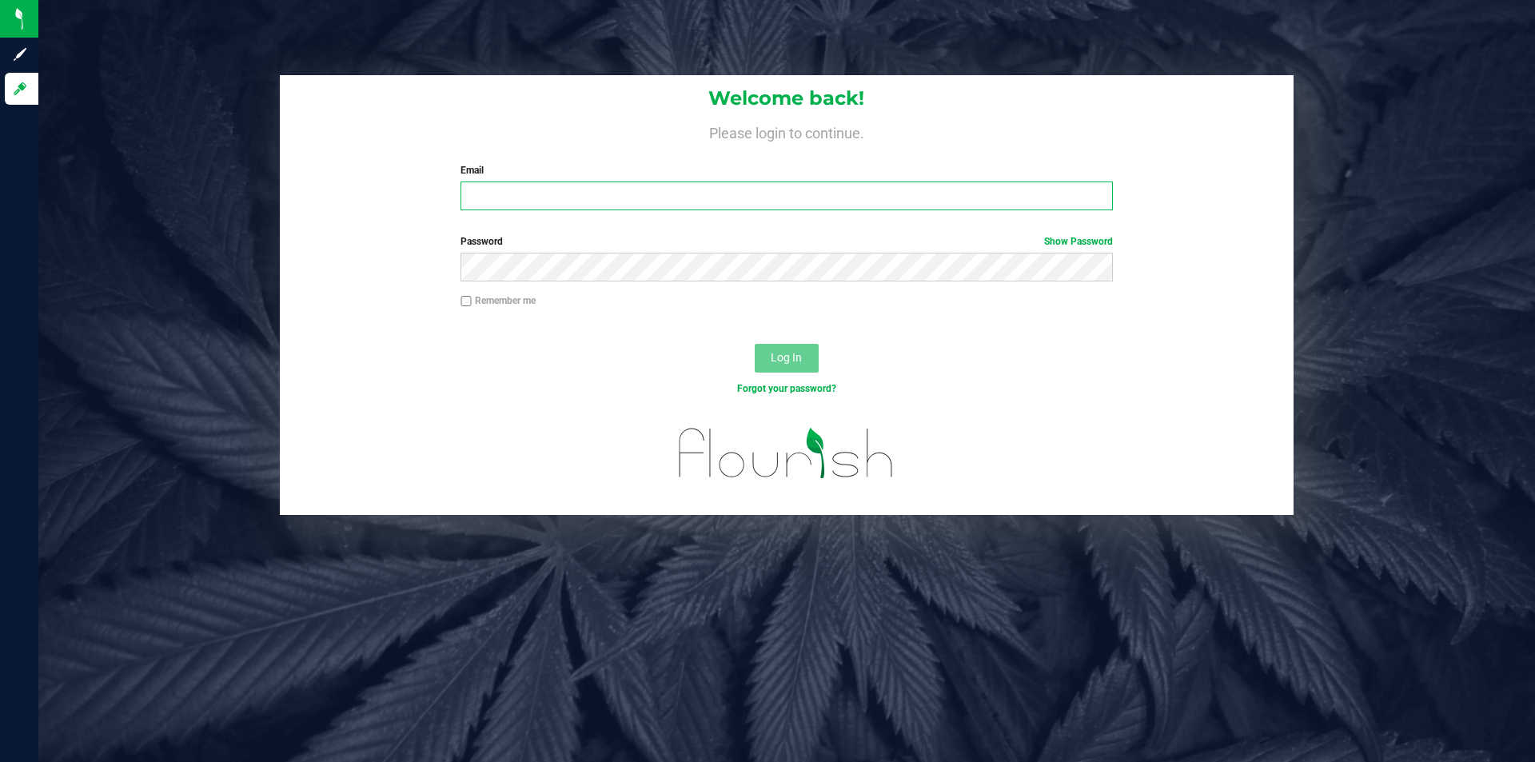
click at [677, 199] on input "Email" at bounding box center [787, 196] width 652 height 29
type input "[EMAIL_ADDRESS][DOMAIN_NAME]"
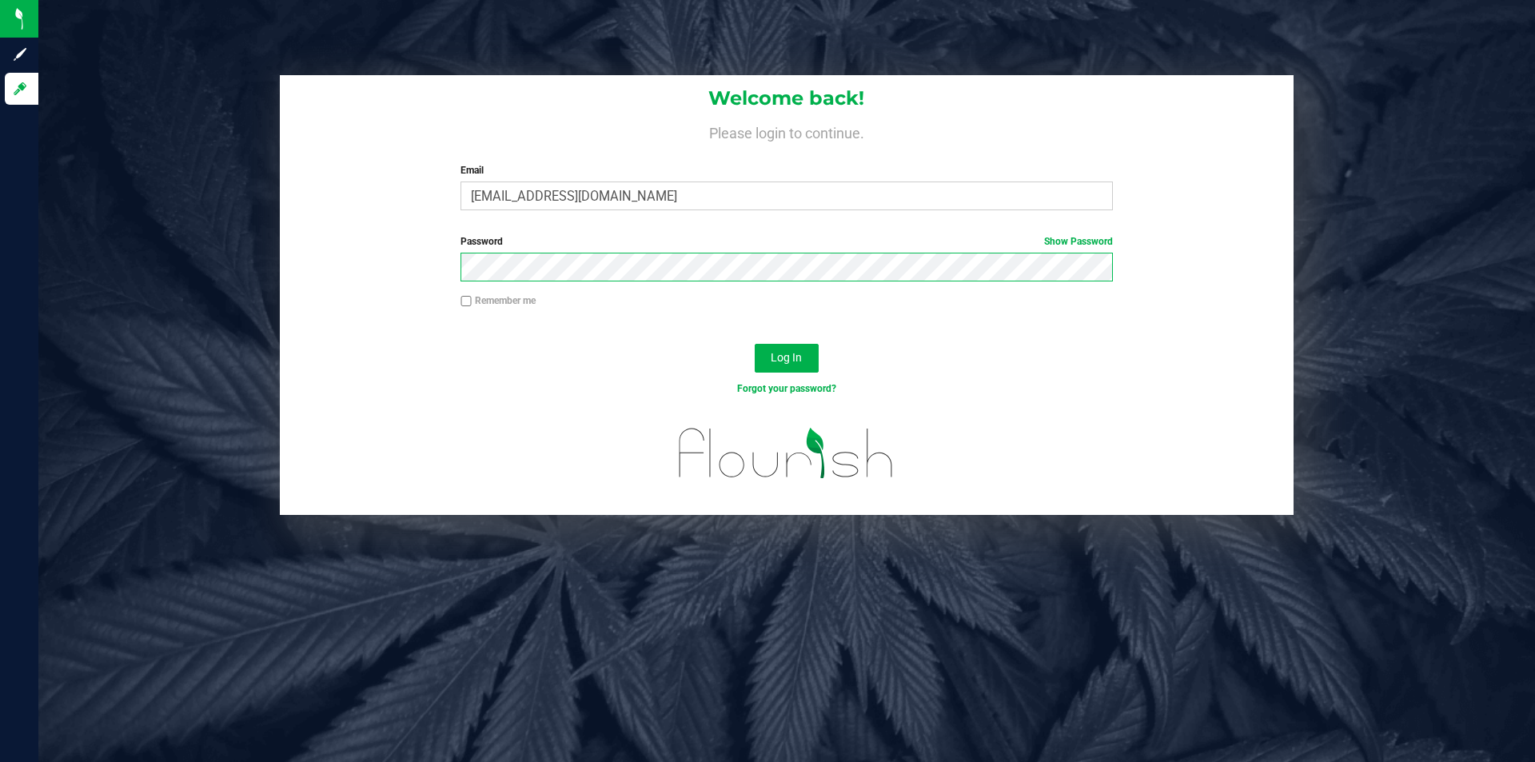
click at [755, 344] on button "Log In" at bounding box center [787, 358] width 64 height 29
